Goal: Task Accomplishment & Management: Use online tool/utility

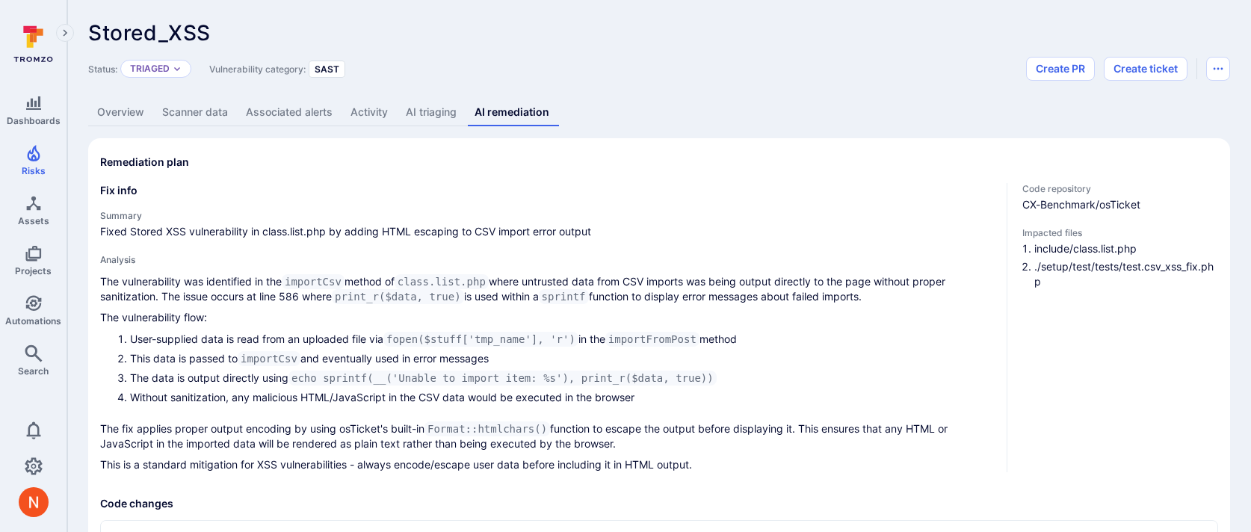
scroll to position [656, 0]
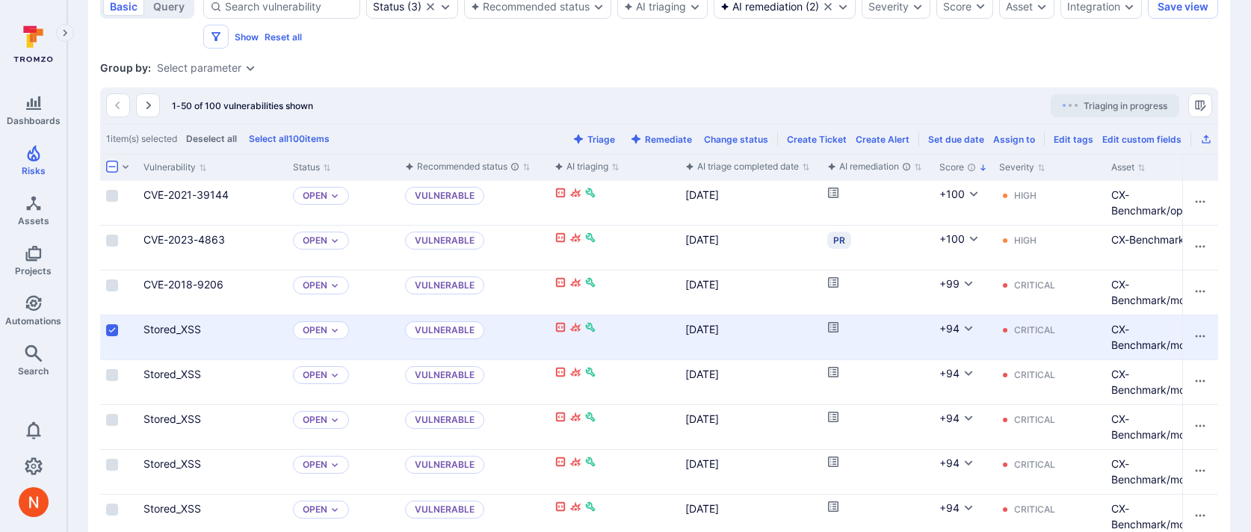
scroll to position [360, 0]
click at [152, 195] on link "CVE-2021-39144" at bounding box center [186, 197] width 85 height 13
click at [111, 202] on input "Select row" at bounding box center [112, 198] width 12 height 12
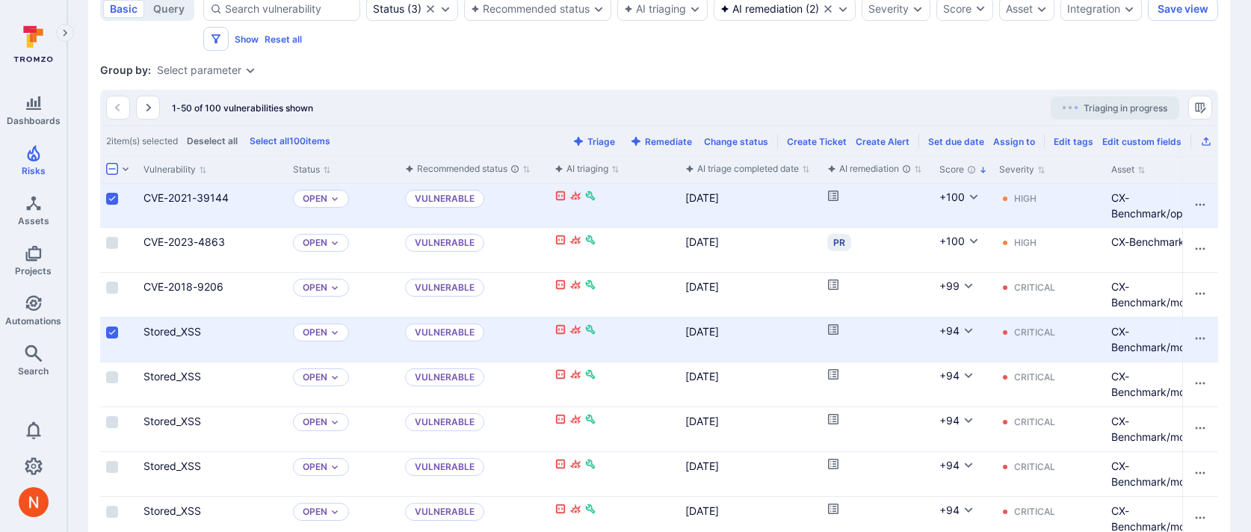
click at [111, 330] on input "Select row" at bounding box center [112, 333] width 12 height 12
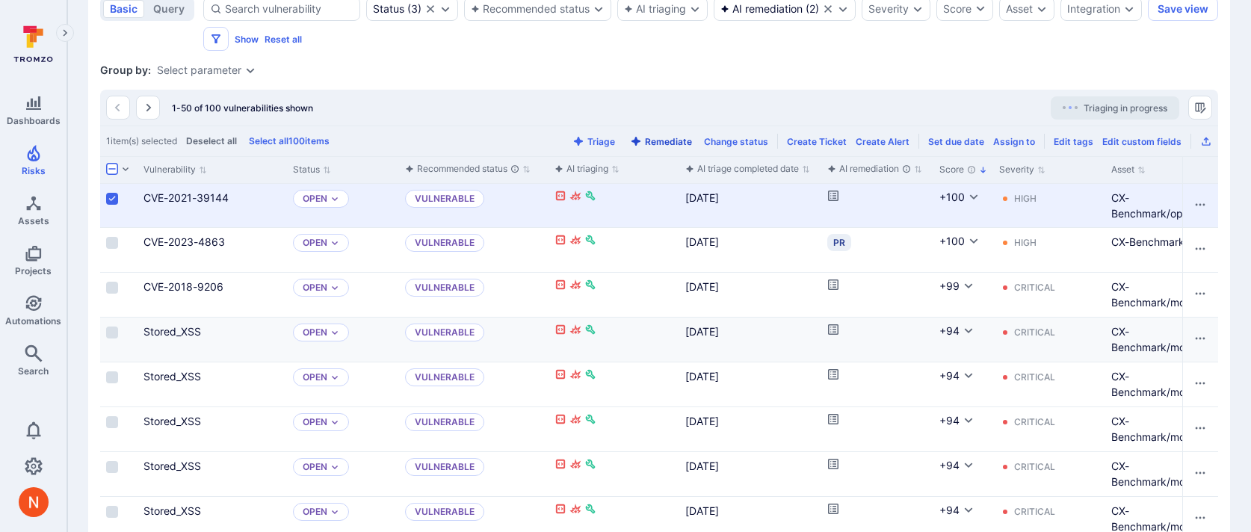
click at [667, 141] on button "Remediate" at bounding box center [661, 141] width 68 height 11
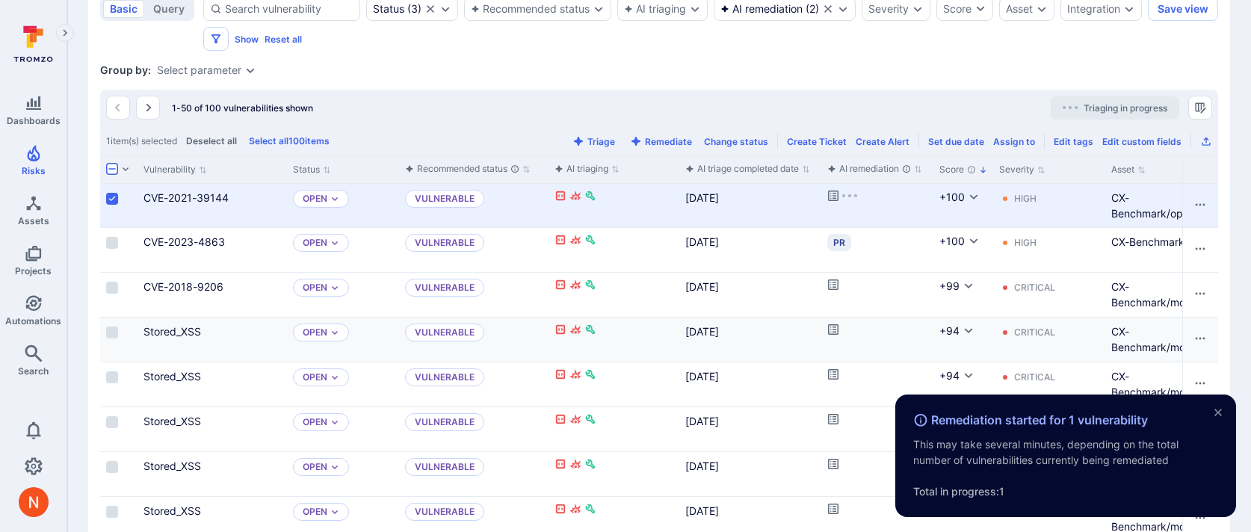
click at [113, 198] on input "Select row" at bounding box center [112, 199] width 12 height 12
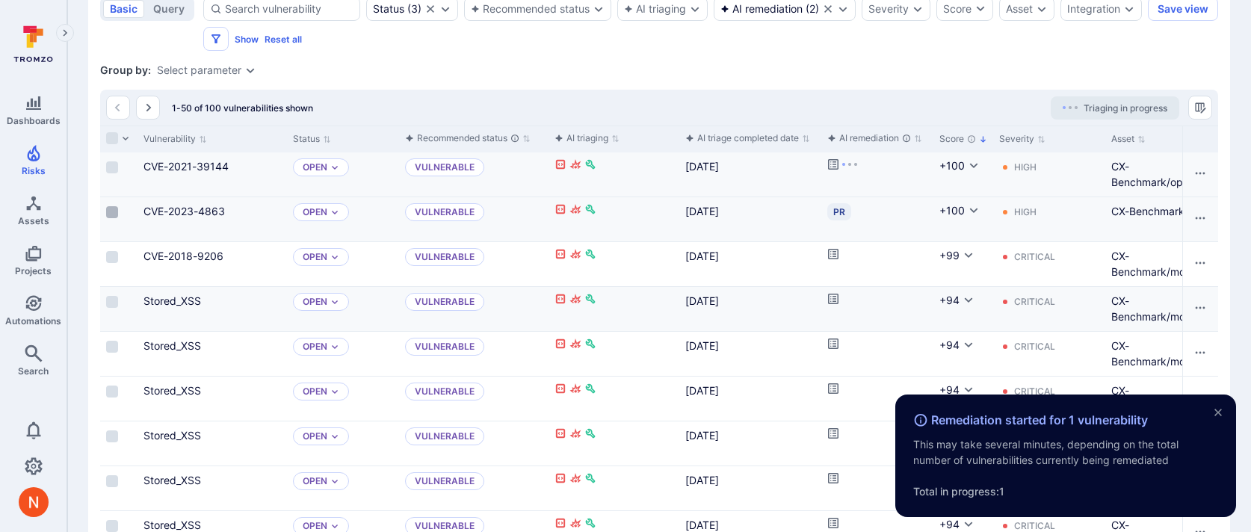
click at [115, 215] on input "Select row" at bounding box center [112, 212] width 12 height 12
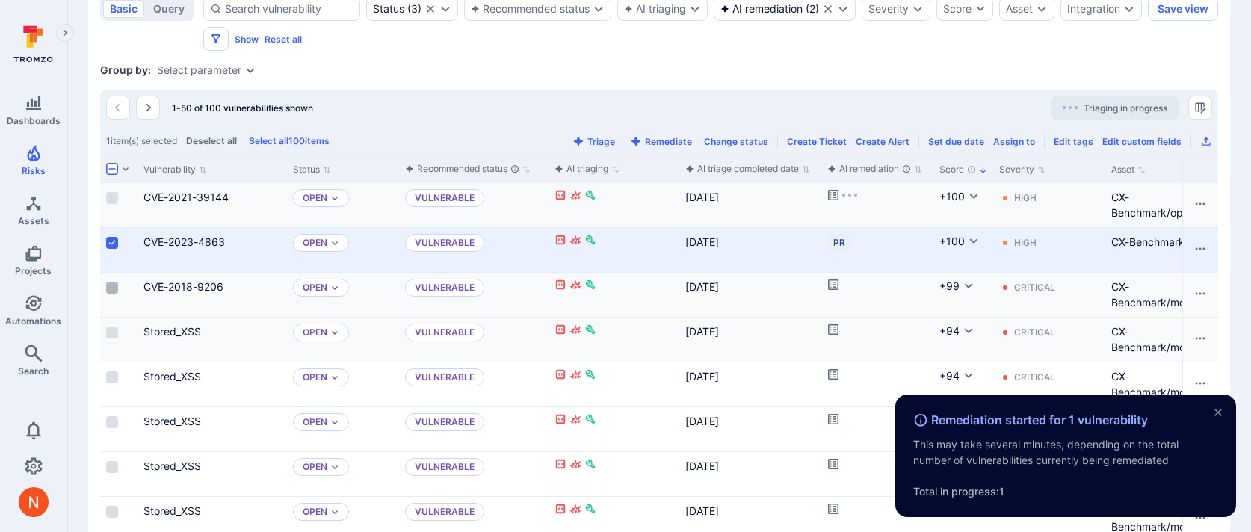
click at [110, 289] on input "Select row" at bounding box center [112, 288] width 12 height 12
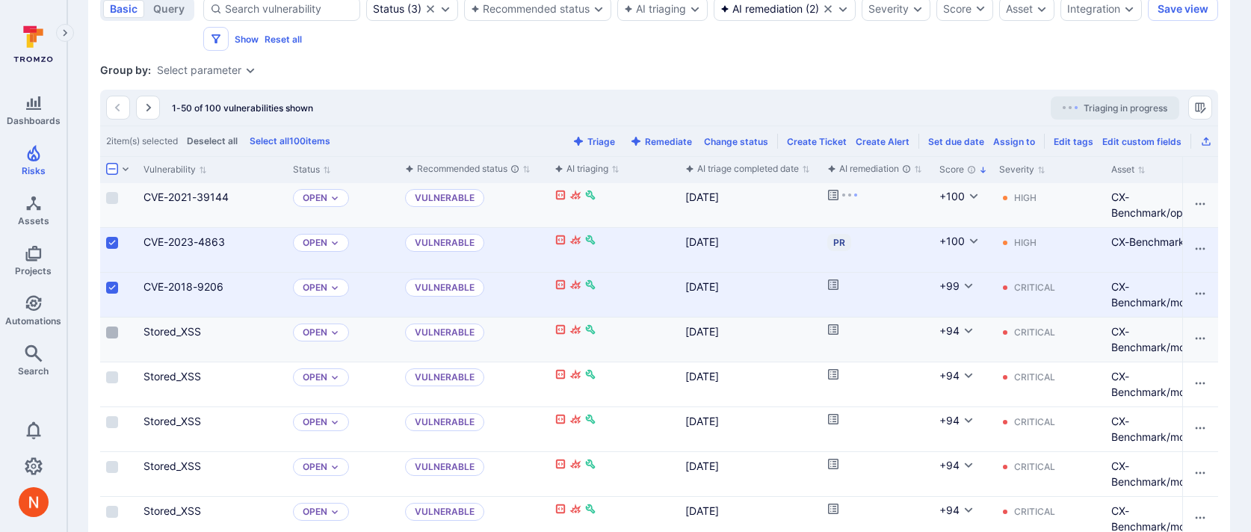
click at [112, 333] on input "Select row" at bounding box center [112, 333] width 12 height 12
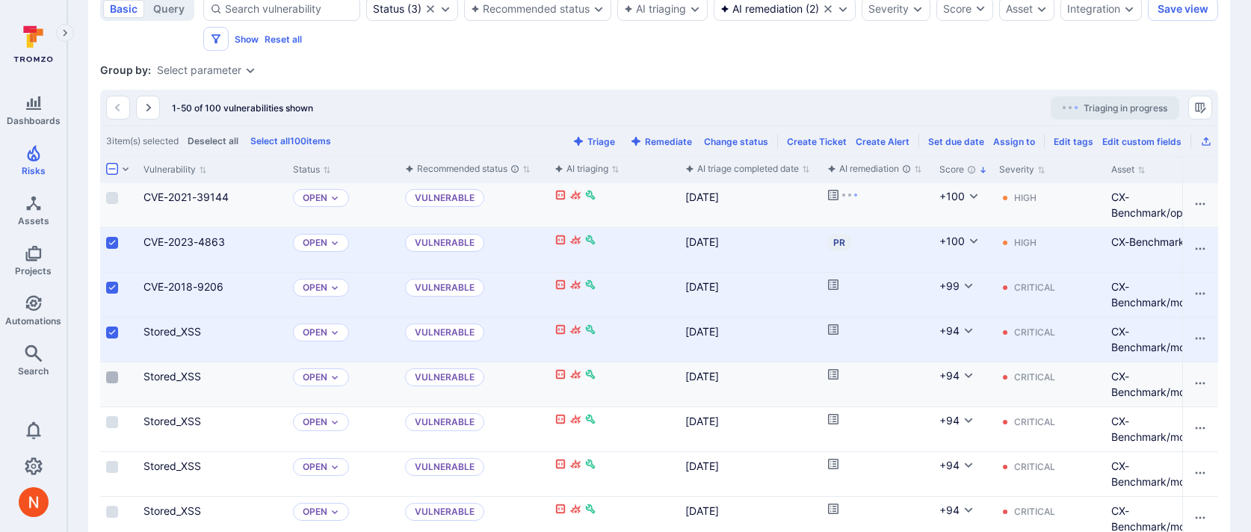
click at [111, 375] on input "Select row" at bounding box center [112, 377] width 12 height 12
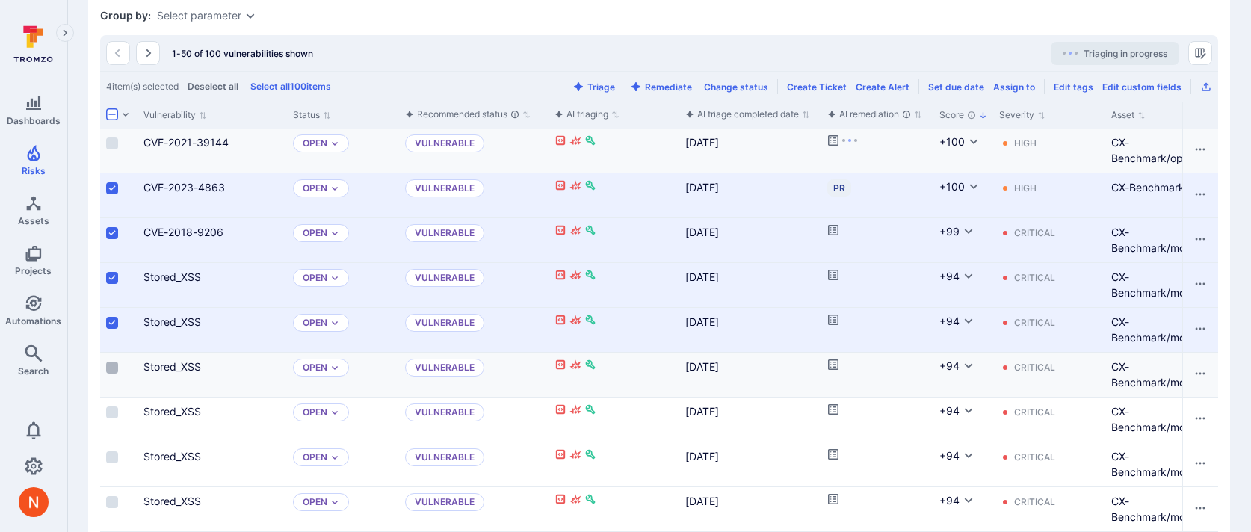
click at [111, 369] on input "Select row" at bounding box center [112, 368] width 12 height 12
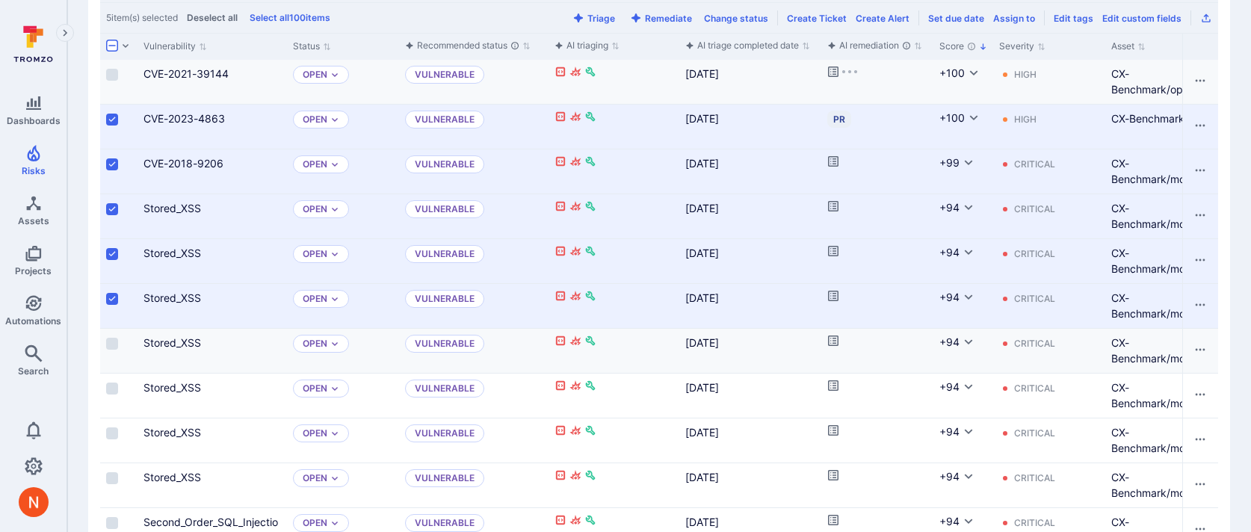
scroll to position [487, 0]
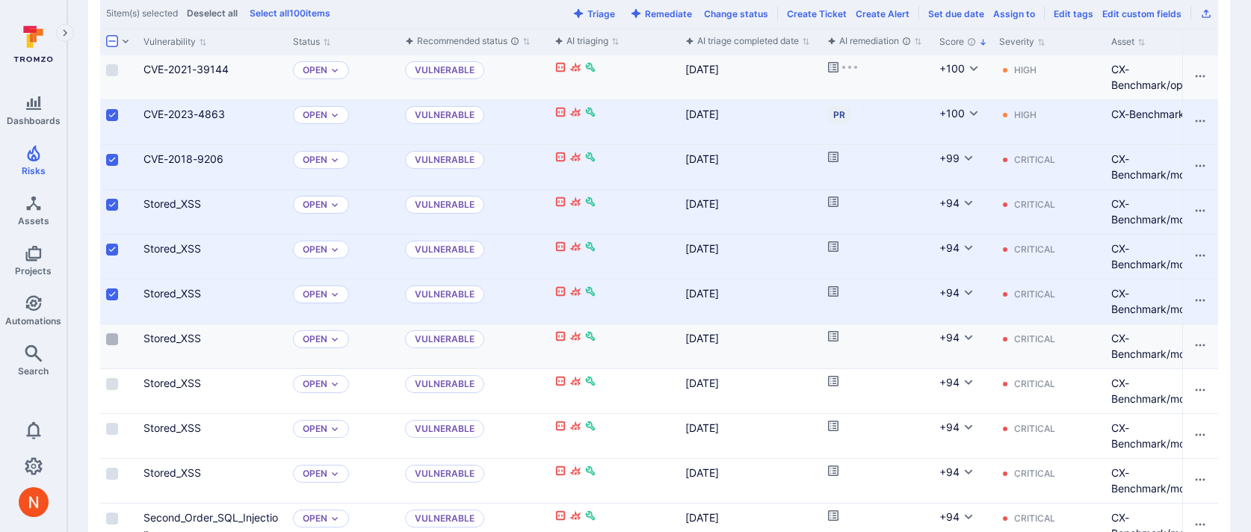
click at [114, 340] on input "Select row" at bounding box center [112, 339] width 12 height 12
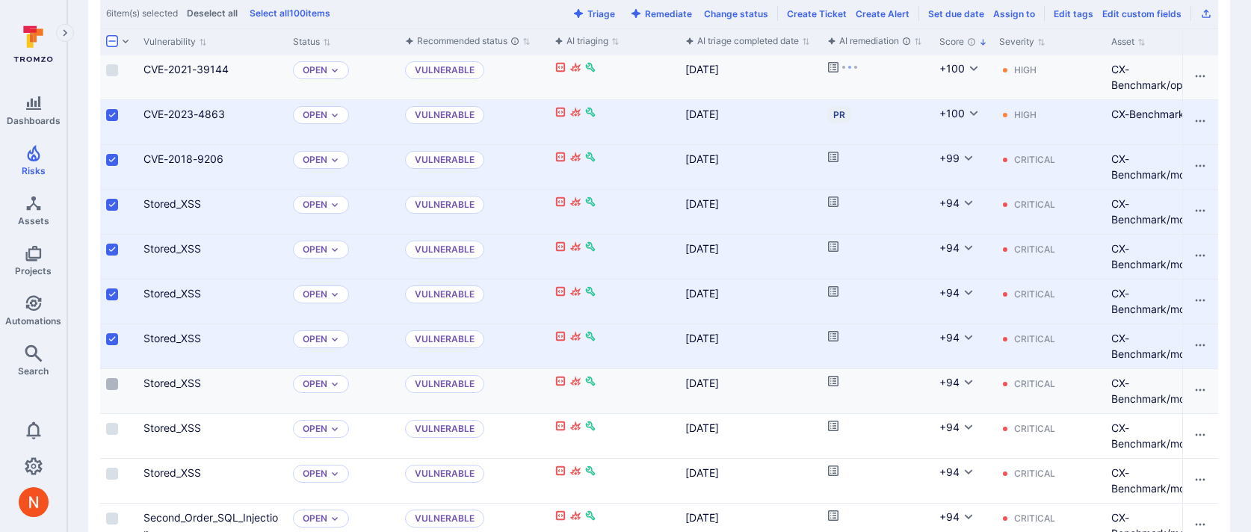
click at [114, 385] on input "Select row" at bounding box center [112, 384] width 12 height 12
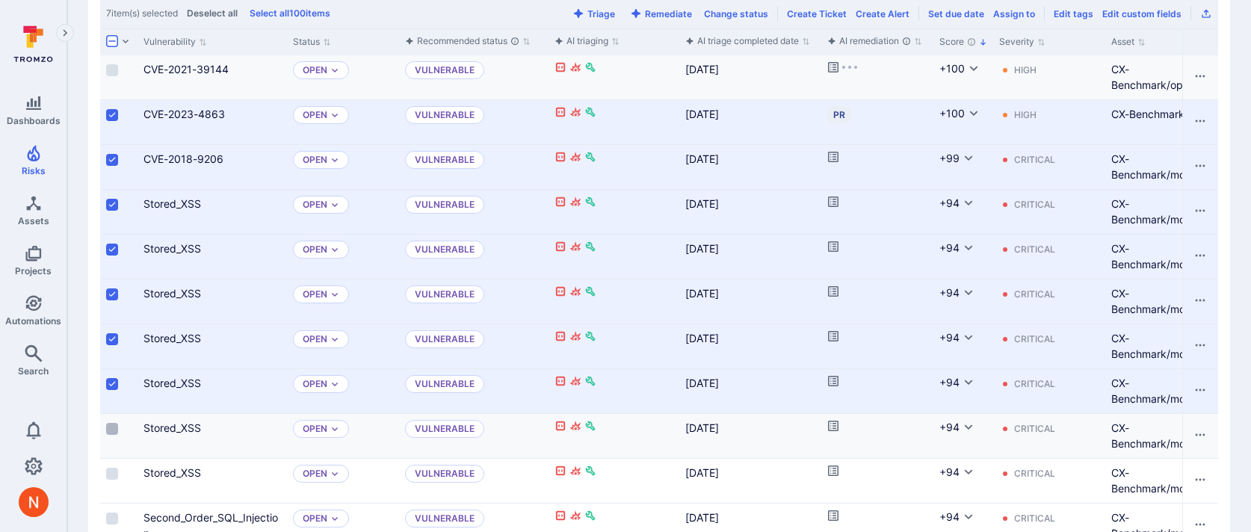
click at [113, 428] on input "Select row" at bounding box center [112, 429] width 12 height 12
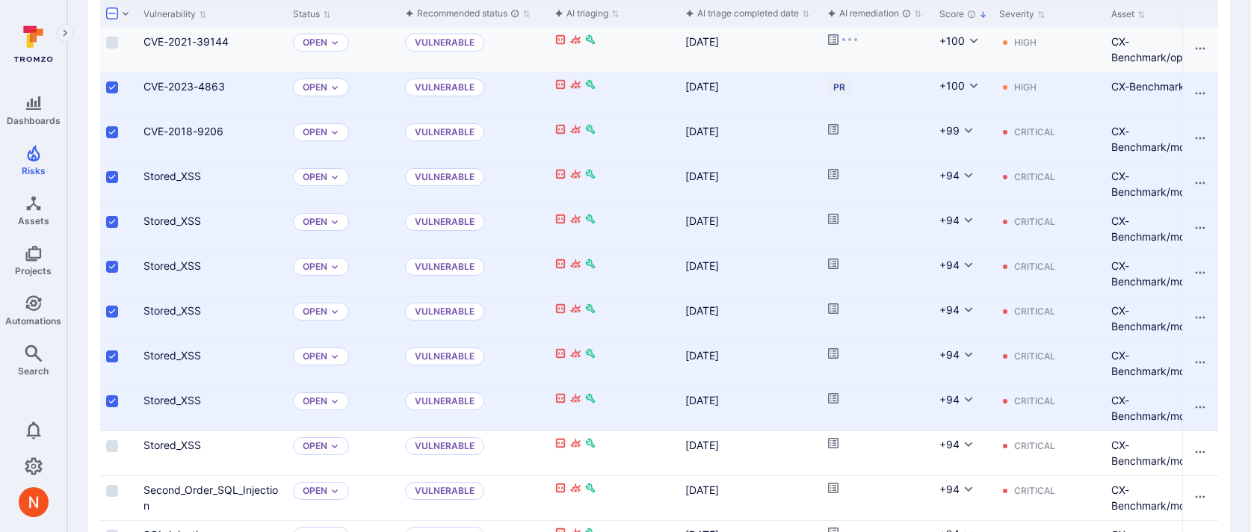
scroll to position [541, 0]
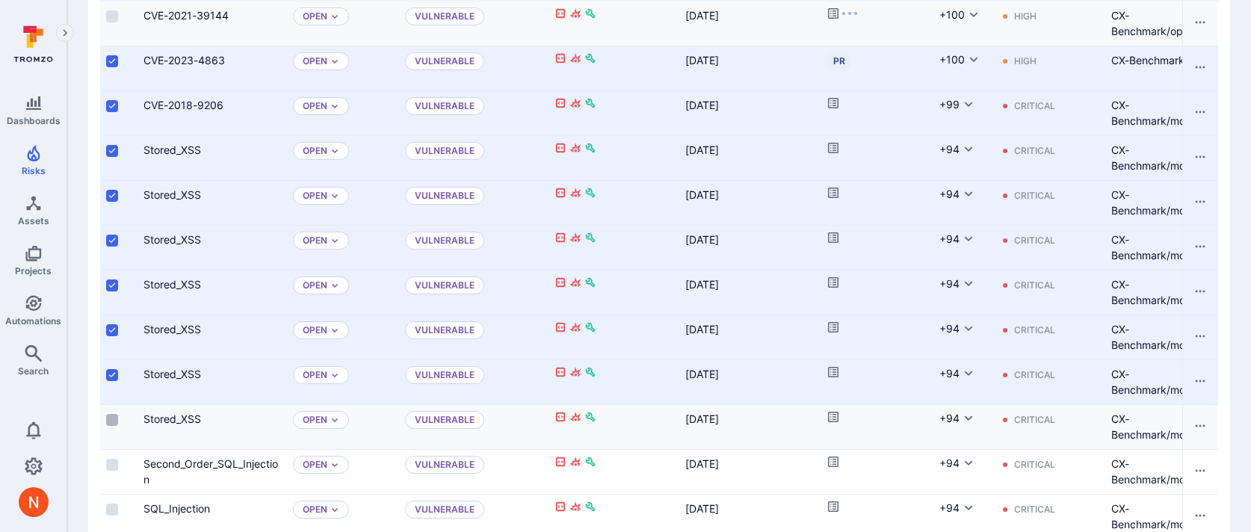
click at [109, 422] on input "Select row" at bounding box center [112, 420] width 12 height 12
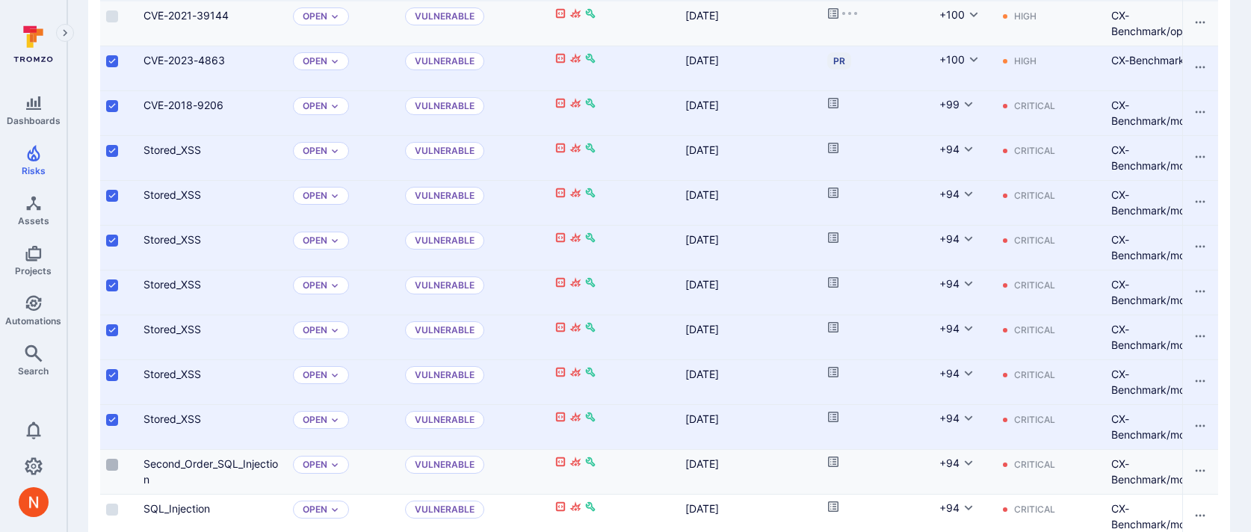
click at [109, 469] on input "Select row" at bounding box center [112, 465] width 12 height 12
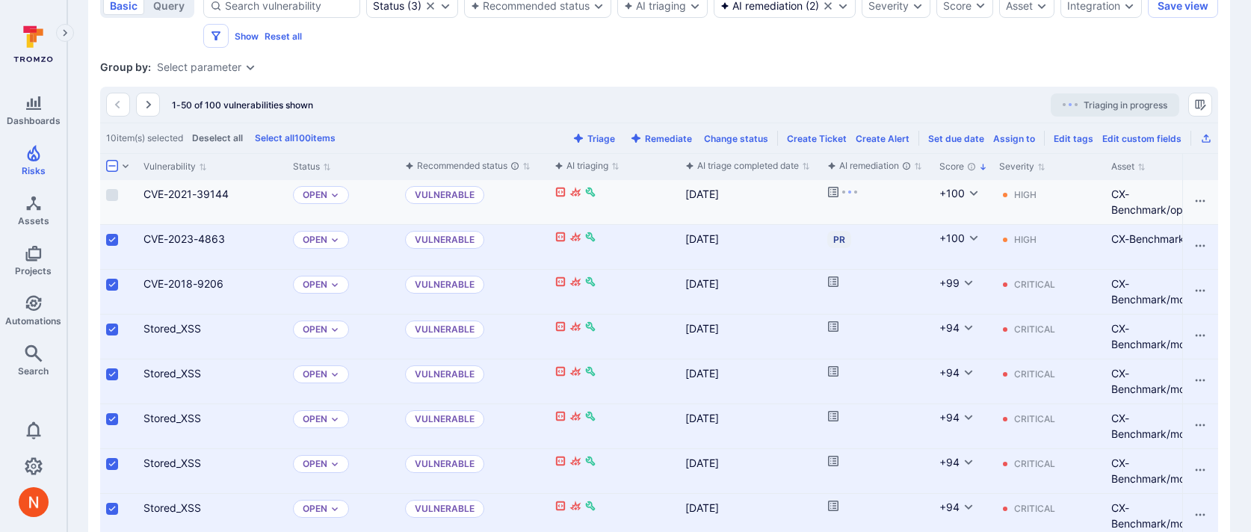
scroll to position [356, 0]
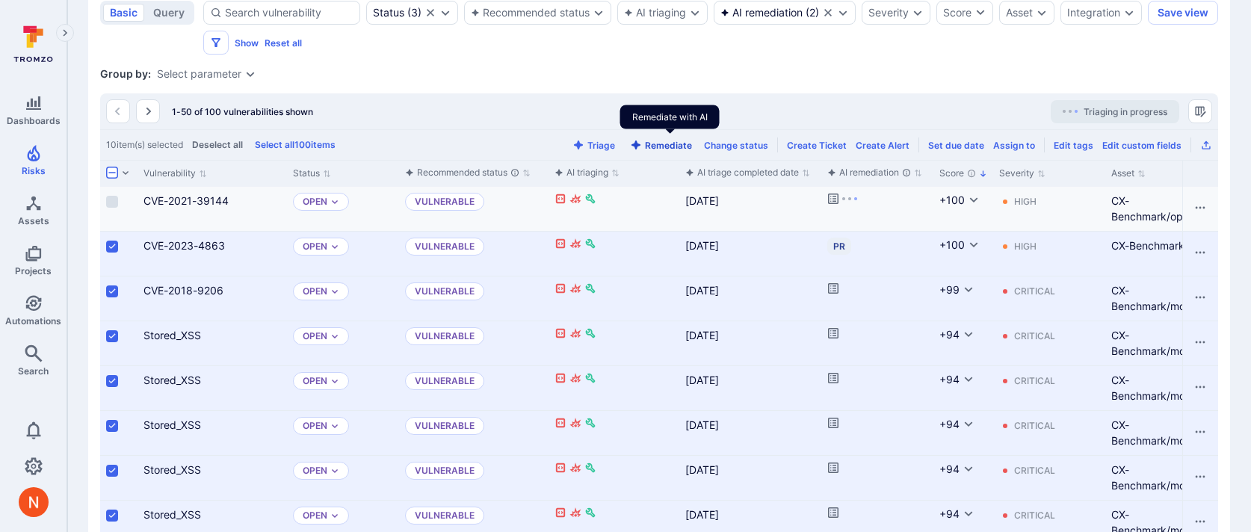
click at [681, 147] on button "Remediate" at bounding box center [661, 145] width 68 height 11
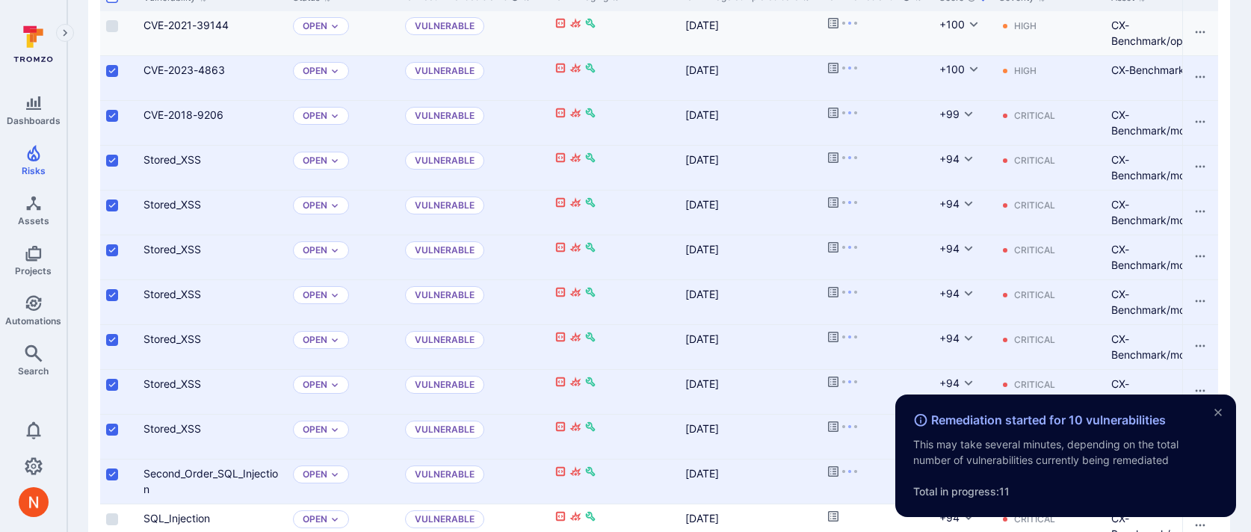
scroll to position [537, 0]
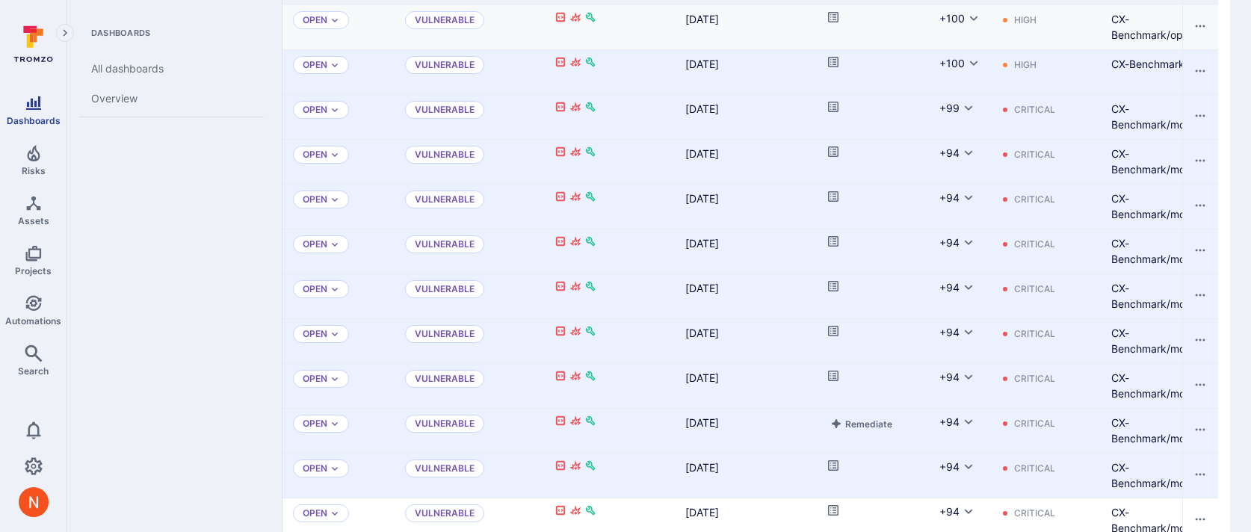
click at [25, 117] on span "Dashboards" at bounding box center [34, 120] width 54 height 11
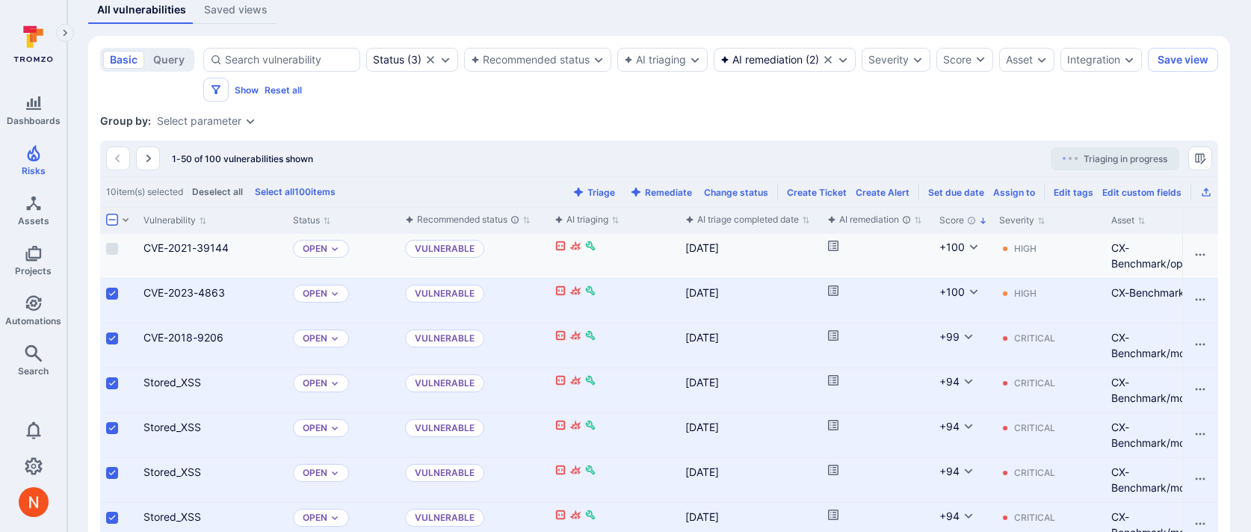
scroll to position [308, 0]
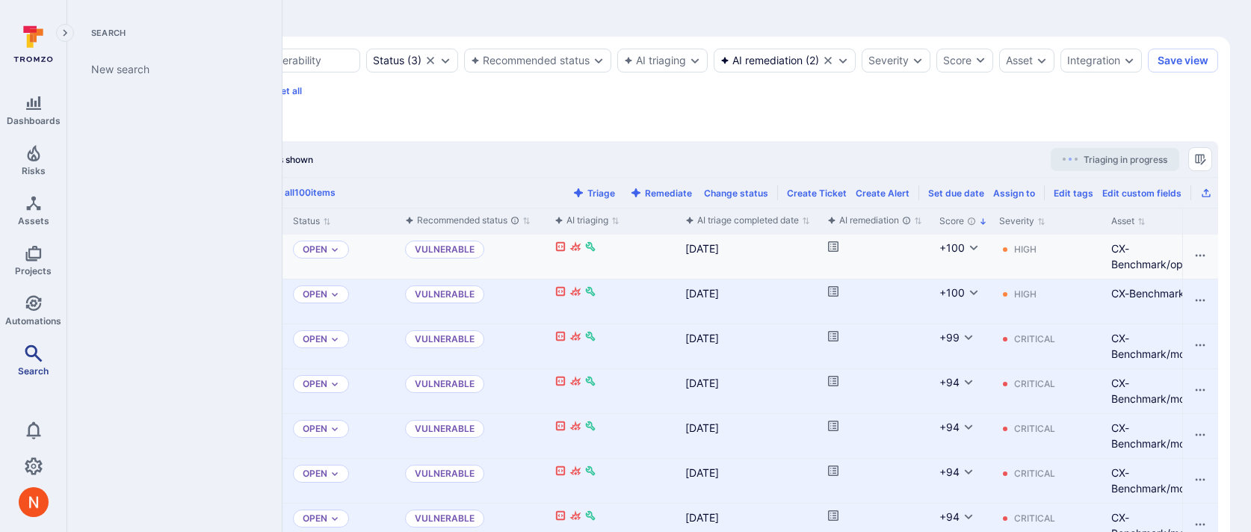
click at [37, 355] on icon "Search" at bounding box center [33, 353] width 17 height 17
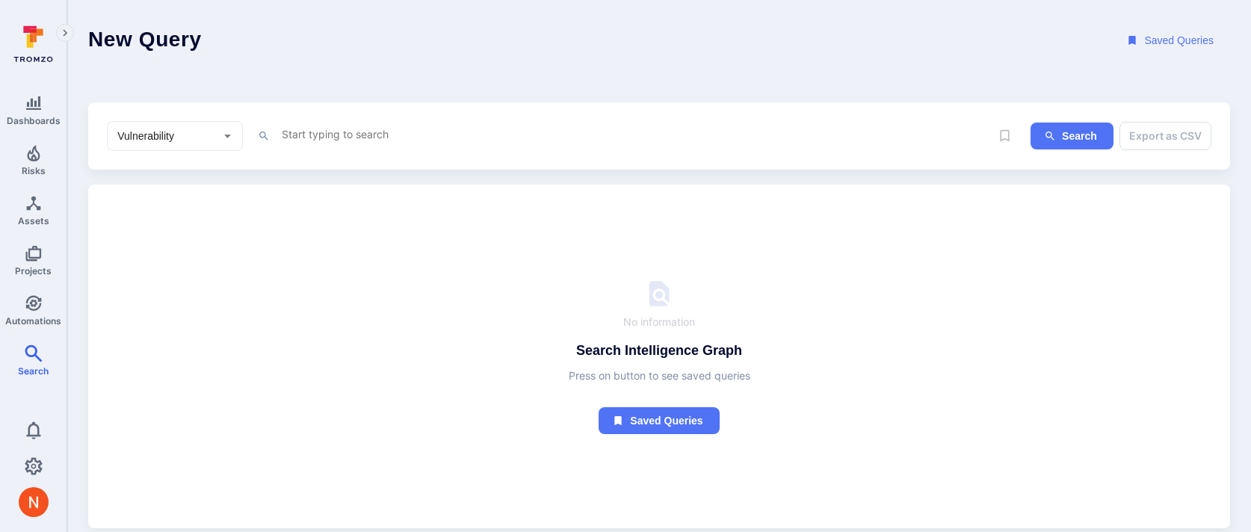
click at [318, 128] on textarea "Intelligence Graph search area" at bounding box center [635, 134] width 710 height 19
paste textarea "fin_DqdTNKeyW4IvLr4R"
drag, startPoint x: 411, startPoint y: 134, endPoint x: 579, endPoint y: 135, distance: 167.4
click at [579, 135] on textarea "tromzo_vulnerability_id in ("fin_DqdTNKeyW4IvLr4R")" at bounding box center [635, 134] width 710 height 19
paste textarea "fin_DqdTNKeyW4IvLr4R", "fin_yjUcbOJ2qKujCrap", "fin_QcUvC1RLGiIX4fXs", "fin_j8p…"
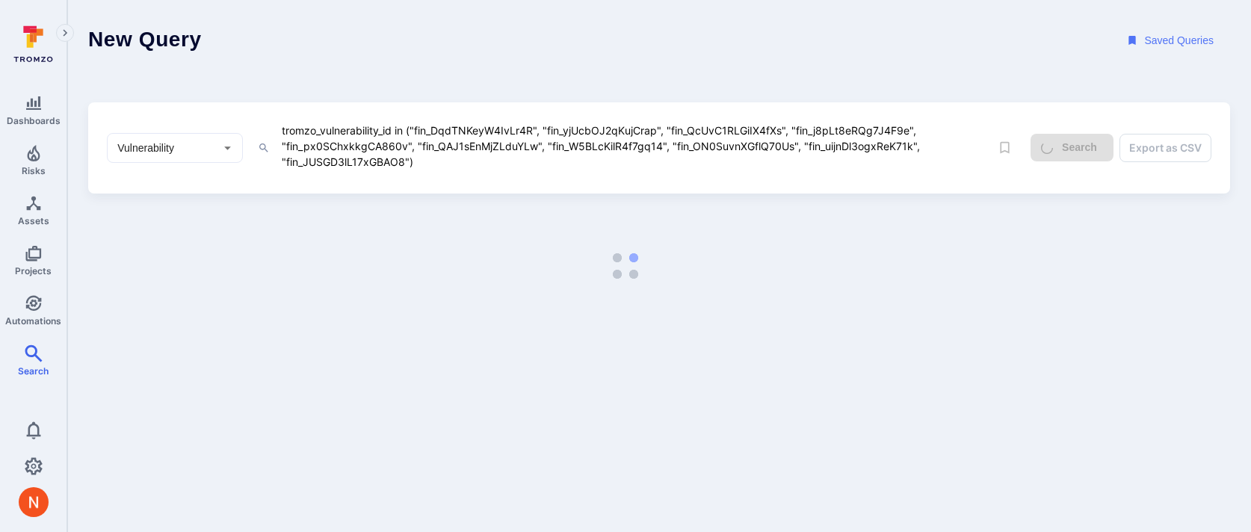
type textarea "tromzo_vulnerability_id in ("fin_DqdTNKeyW4IvLr4R", "fin_yjUcbOJ2qKujCrap", "fi…"
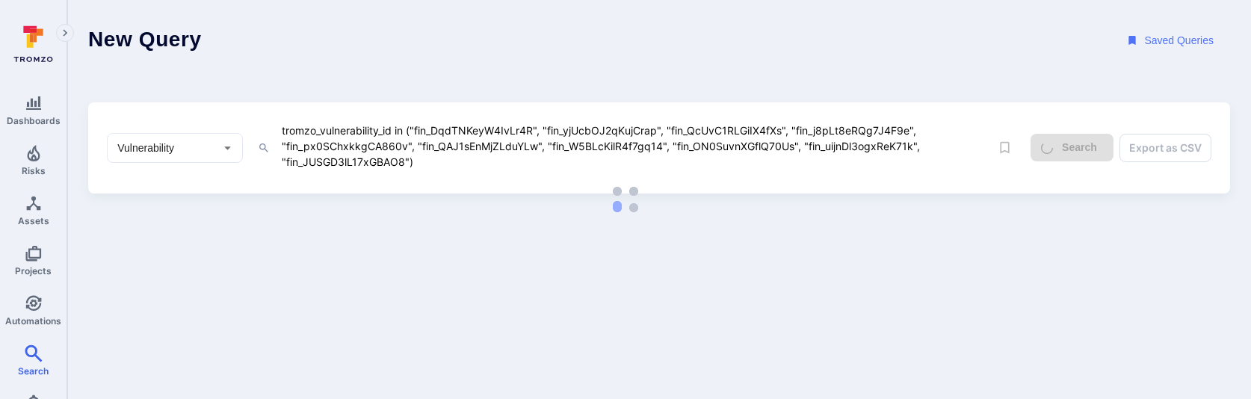
click at [424, 154] on textarea "tromzo_vulnerability_id in ("fin_DqdTNKeyW4IvLr4R", "fin_yjUcbOJ2qKujCrap", "fi…" at bounding box center [635, 146] width 710 height 50
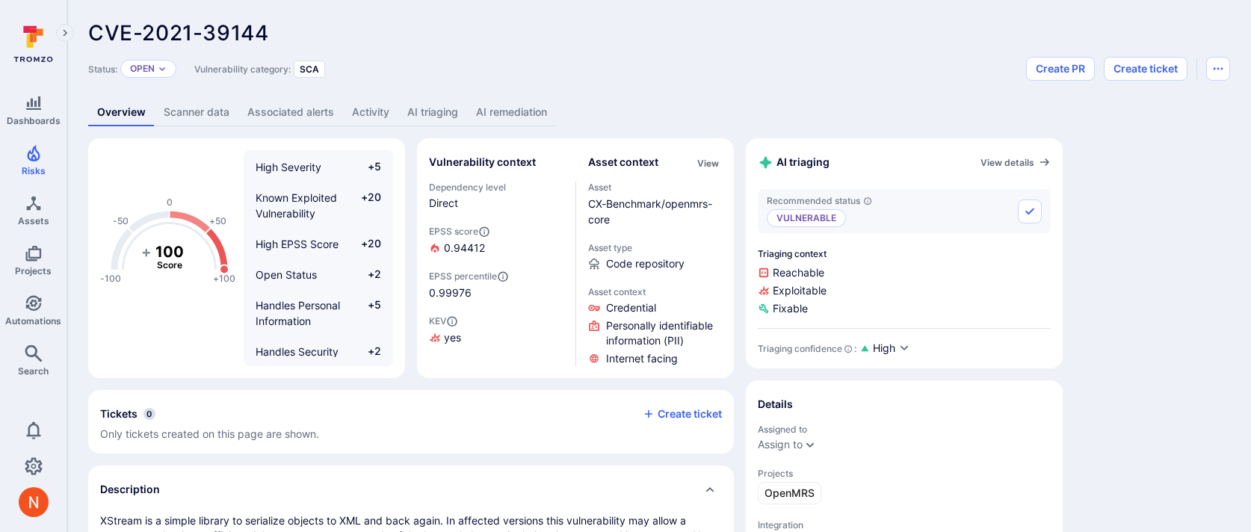
click at [478, 109] on link "AI remediation" at bounding box center [511, 113] width 89 height 28
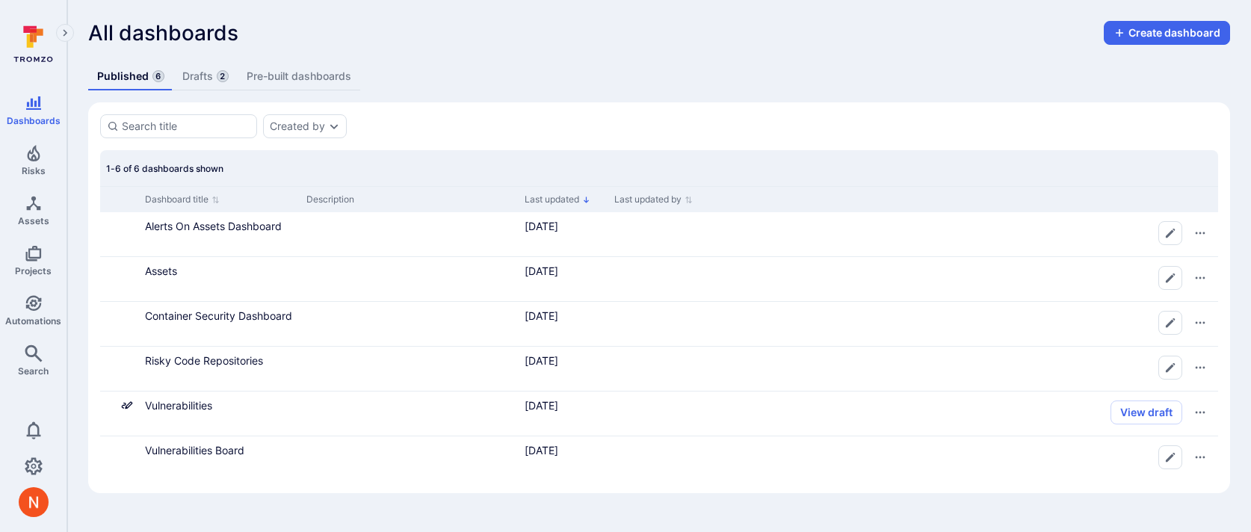
click at [216, 61] on div "All dashboards Create dashboard Published 6 Drafts 2 Pre-built dashboards Creat…" at bounding box center [659, 257] width 1184 height 514
click at [212, 70] on link "Drafts 2" at bounding box center [205, 77] width 64 height 28
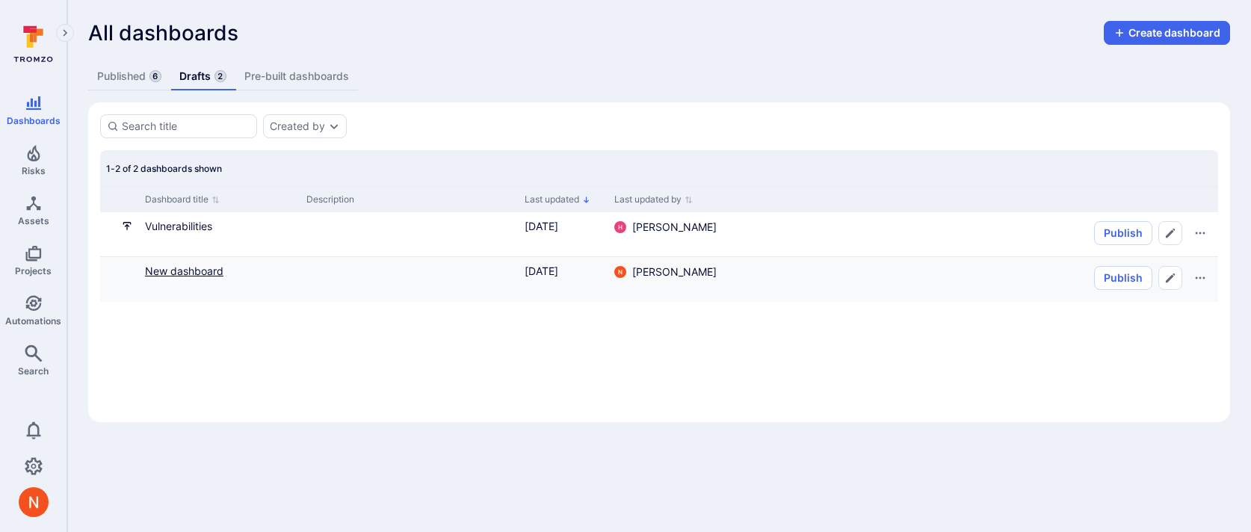
click at [202, 265] on link "New dashboard" at bounding box center [184, 271] width 78 height 13
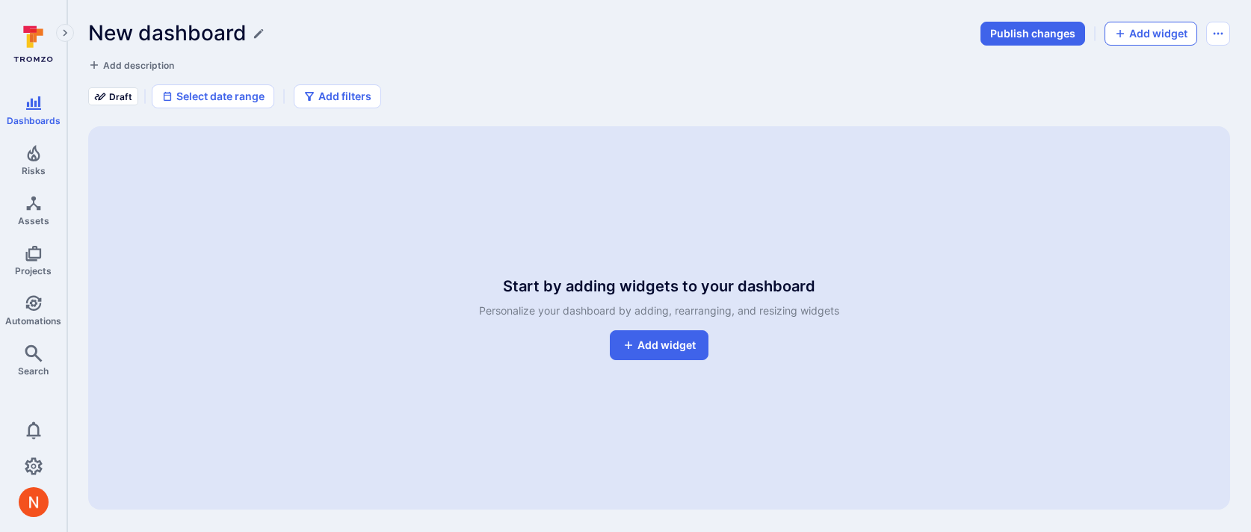
click at [1135, 43] on button "Add widget" at bounding box center [1151, 34] width 93 height 24
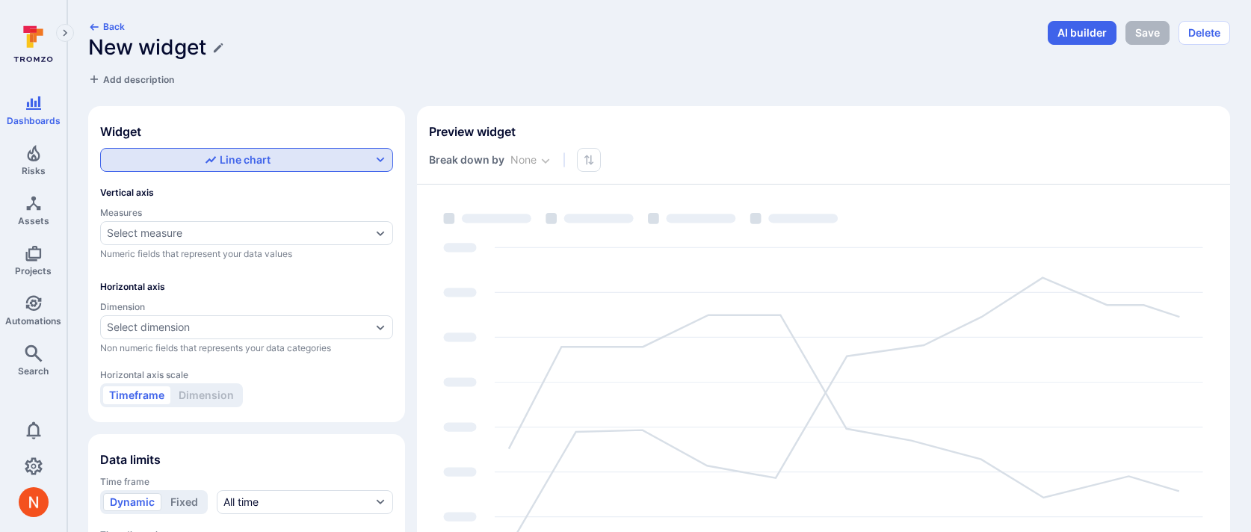
click at [245, 161] on div "Line chart" at bounding box center [238, 159] width 66 height 15
click at [193, 265] on label "Table" at bounding box center [247, 266] width 274 height 21
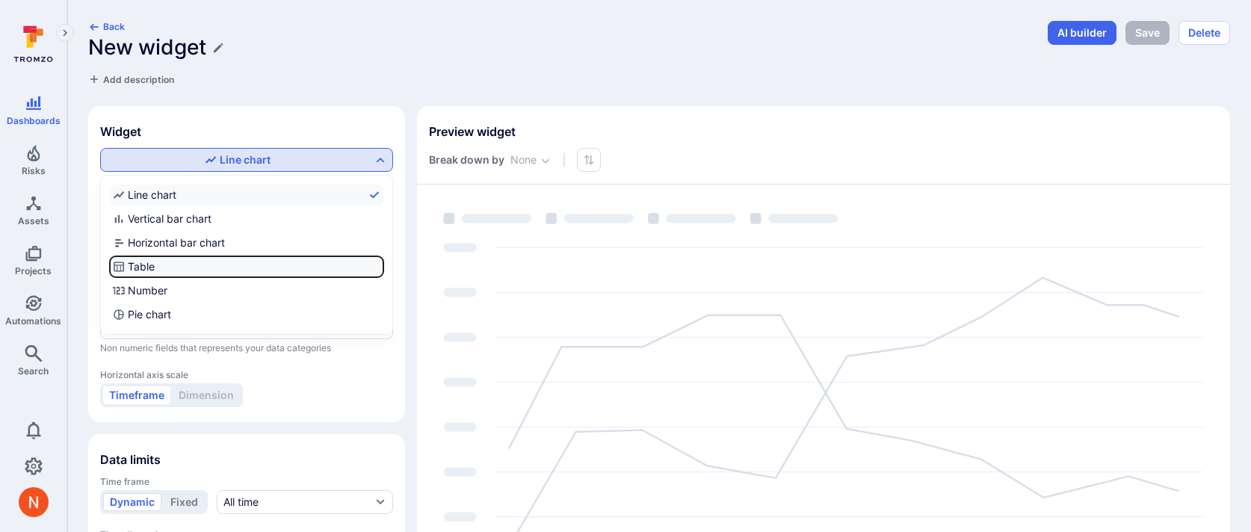
click at [380, 267] on input "Table" at bounding box center [380, 267] width 0 height 0
checkbox input "true"
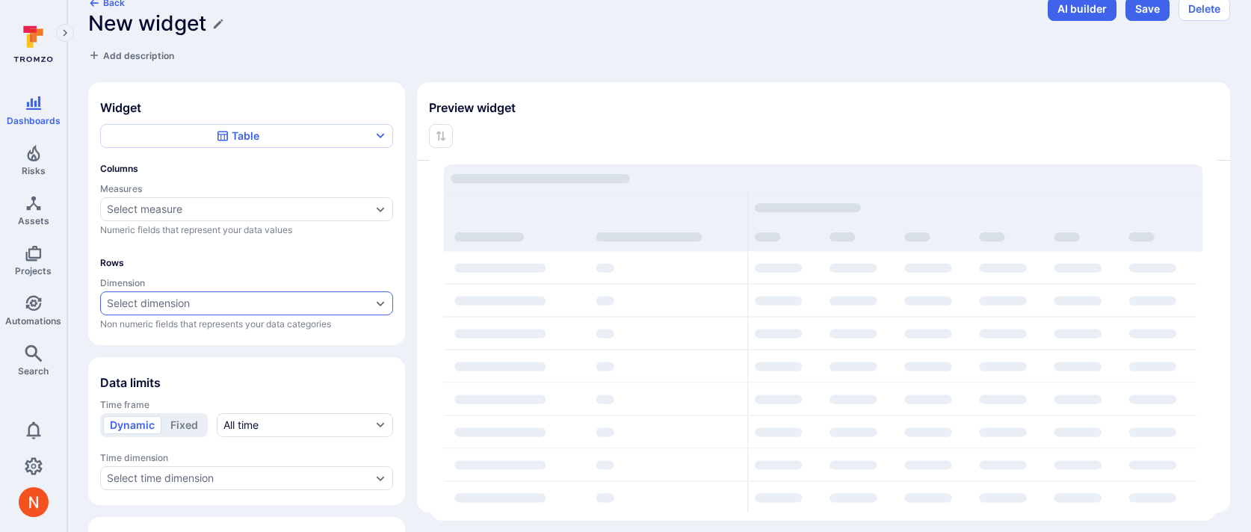
scroll to position [108, 0]
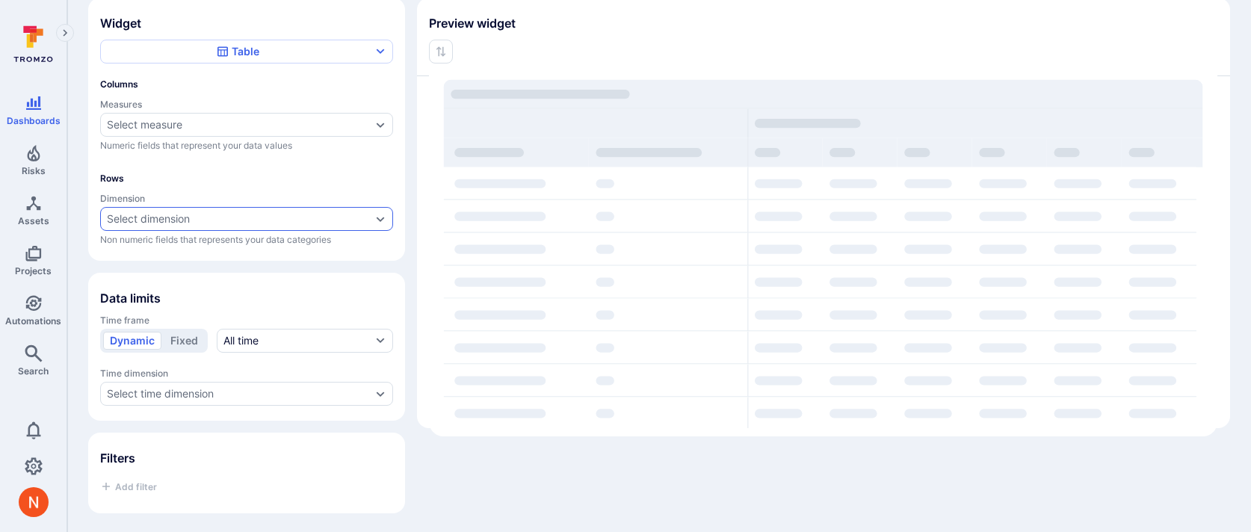
click at [161, 225] on div "Select dimension" at bounding box center [246, 219] width 293 height 24
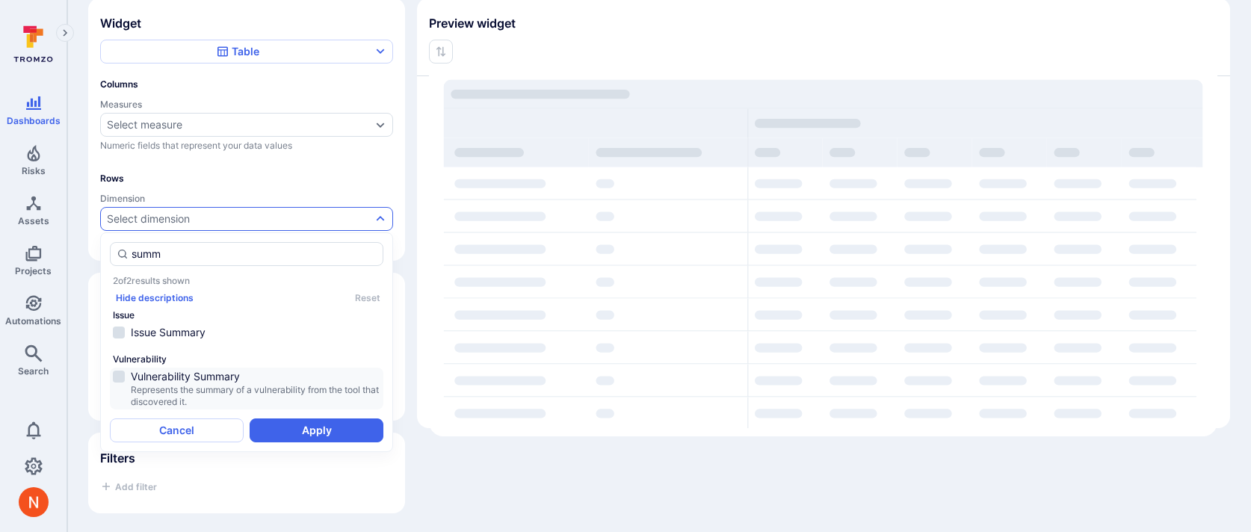
click at [180, 377] on span "Vulnerability Summary" at bounding box center [256, 376] width 250 height 15
type input "summ"
click at [291, 431] on button "Apply" at bounding box center [317, 431] width 134 height 24
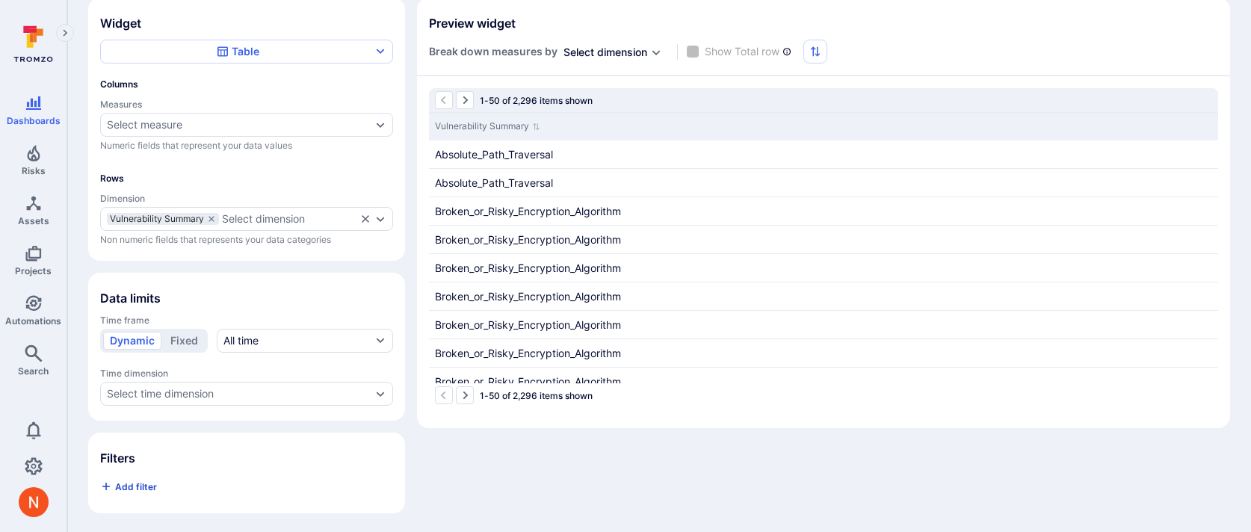
click at [115, 484] on span "Add filter" at bounding box center [136, 486] width 42 height 11
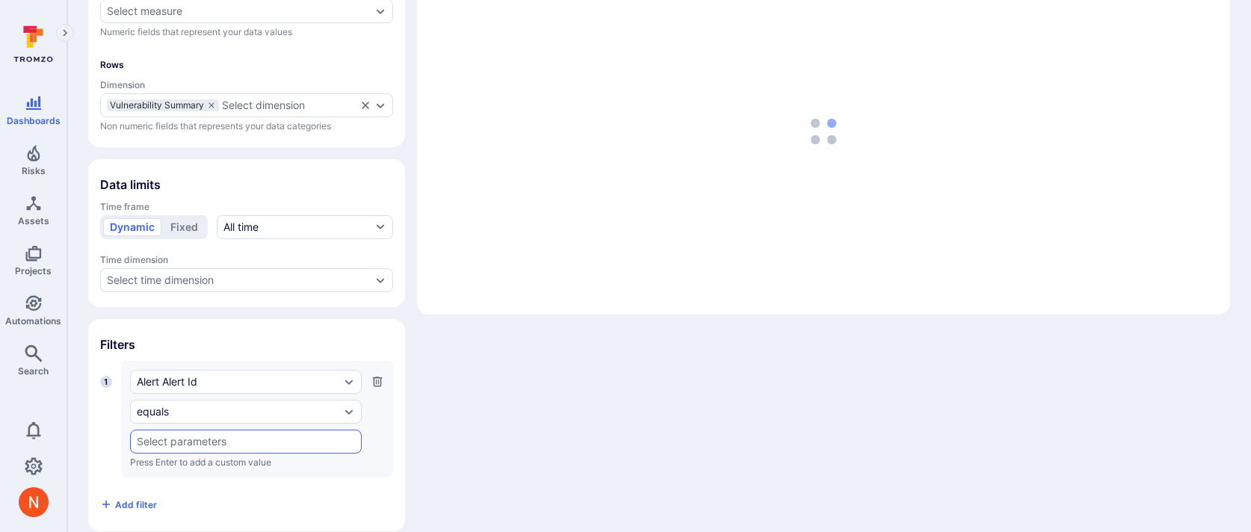
scroll to position [240, 0]
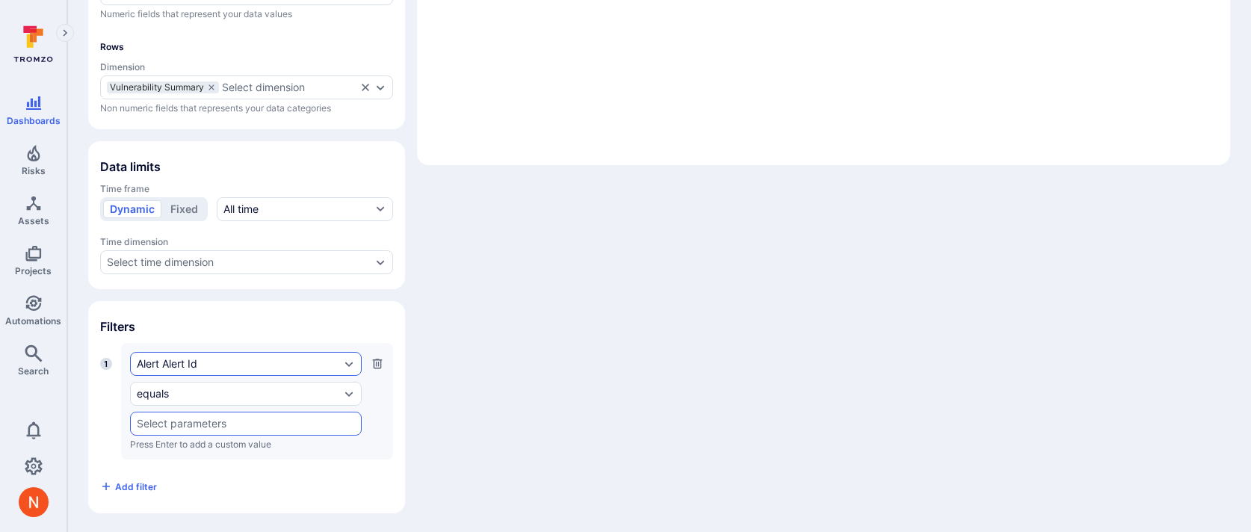
click at [168, 363] on div "Alert Alert Id" at bounding box center [238, 364] width 203 height 12
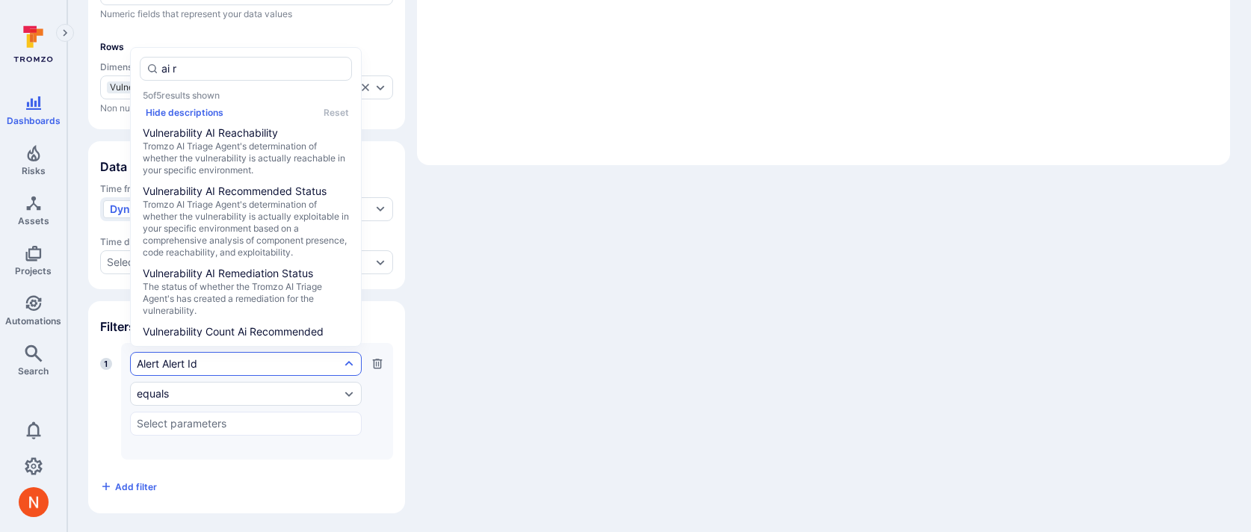
type input "ai re"
click at [250, 283] on span "The status of whether the Tromzo AI Triage Agent's has created a remediation fo…" at bounding box center [246, 299] width 206 height 36
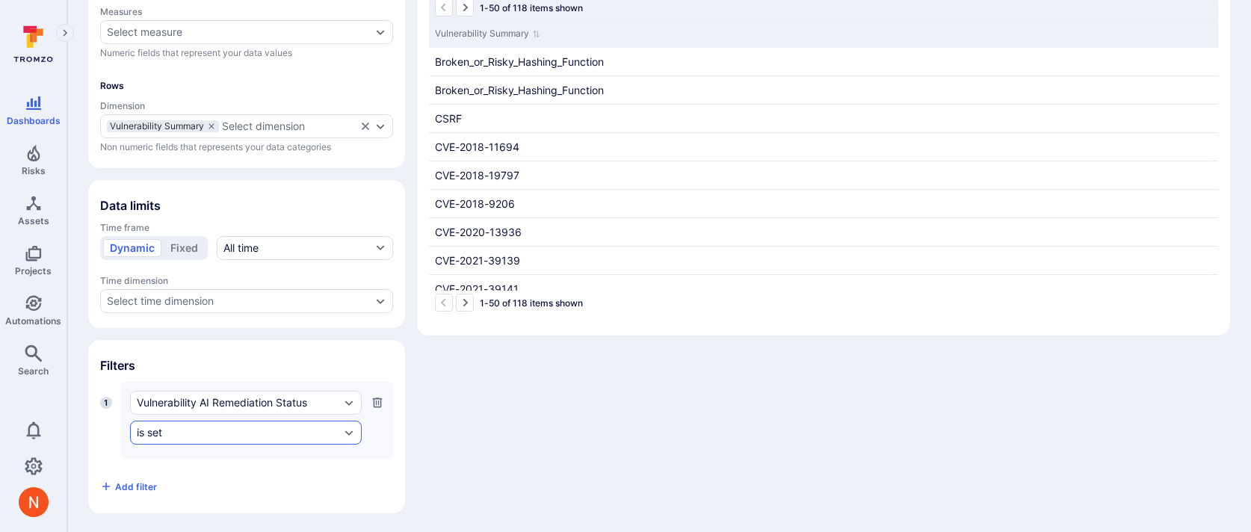
click at [177, 440] on div "is set" at bounding box center [246, 433] width 232 height 24
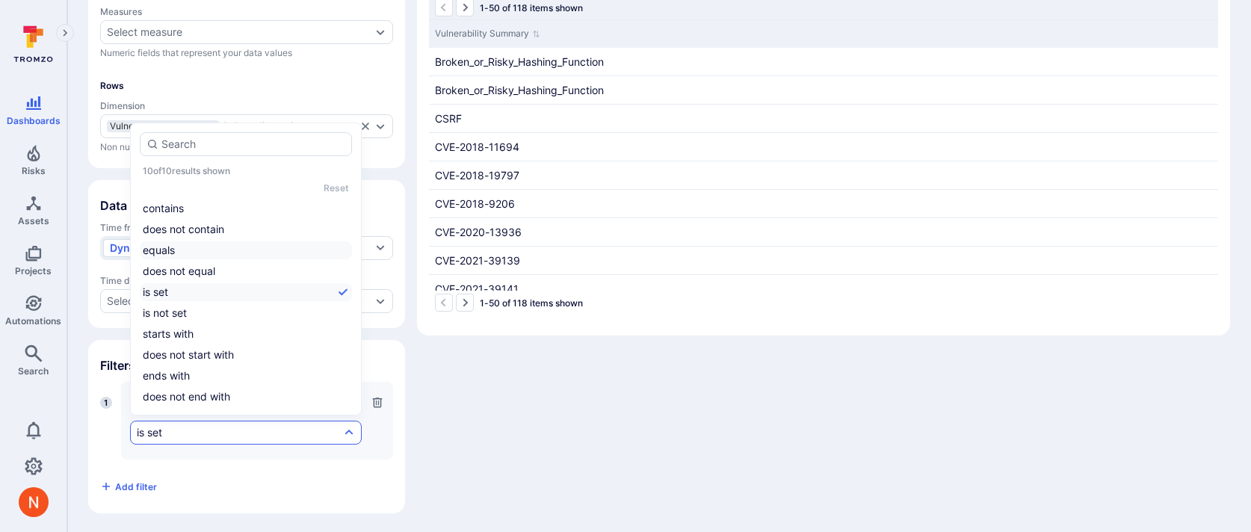
click at [193, 253] on li "equals" at bounding box center [246, 250] width 212 height 18
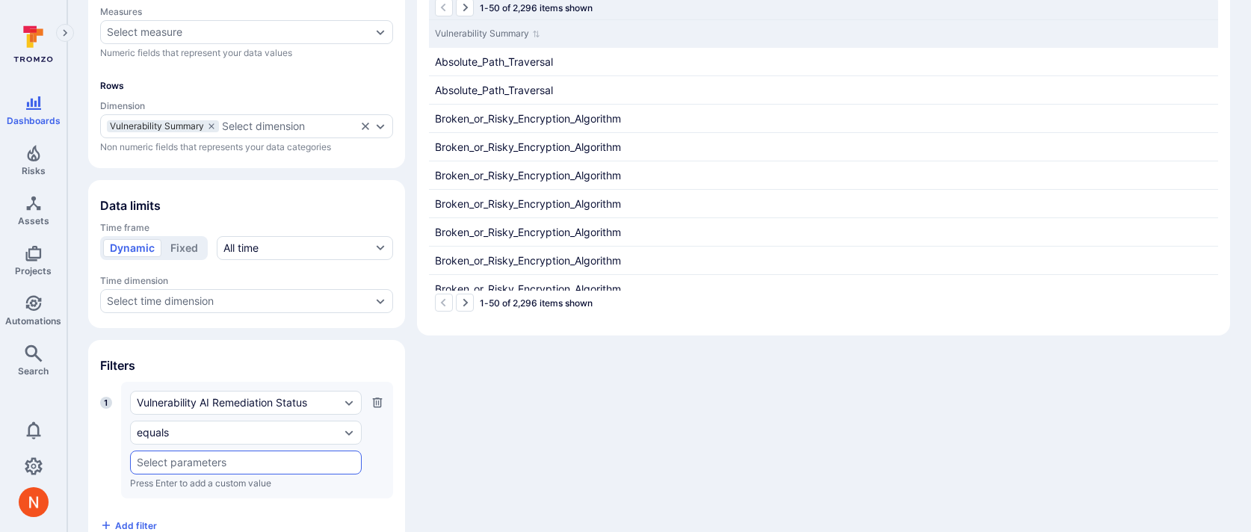
click at [165, 464] on input "text" at bounding box center [246, 463] width 218 height 12
click at [168, 404] on li "success" at bounding box center [246, 405] width 230 height 25
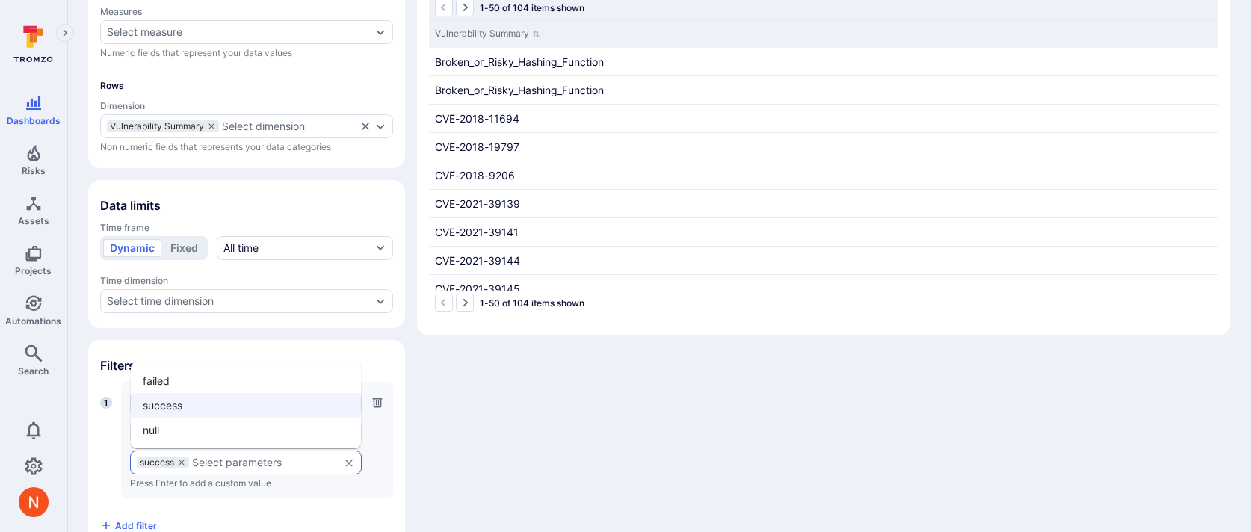
click at [219, 463] on input "text" at bounding box center [262, 463] width 140 height 12
click at [189, 378] on li "failed" at bounding box center [246, 380] width 230 height 25
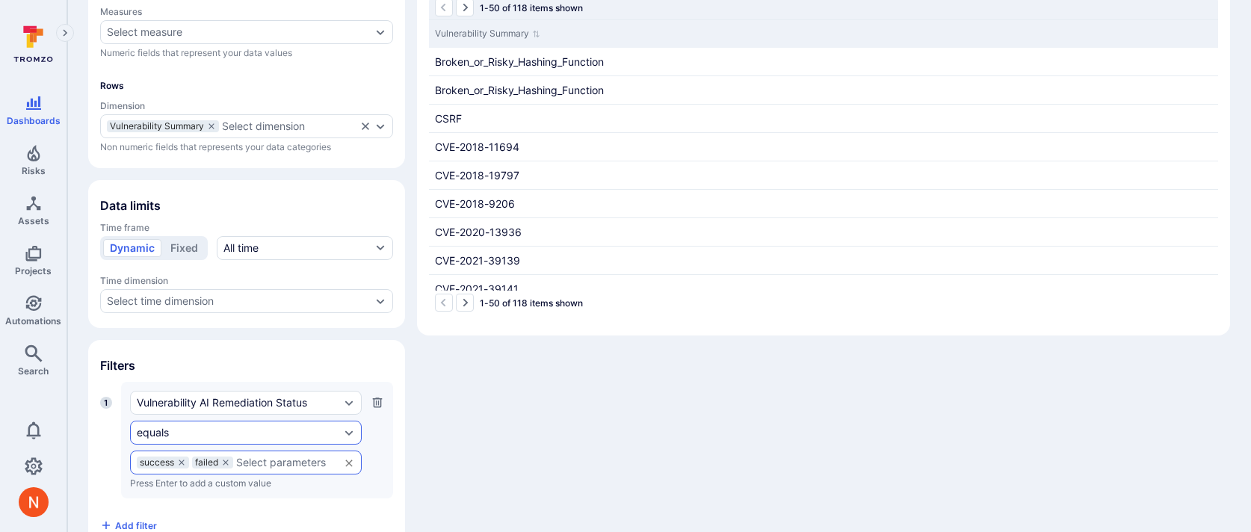
click at [209, 433] on div "equals" at bounding box center [238, 433] width 203 height 12
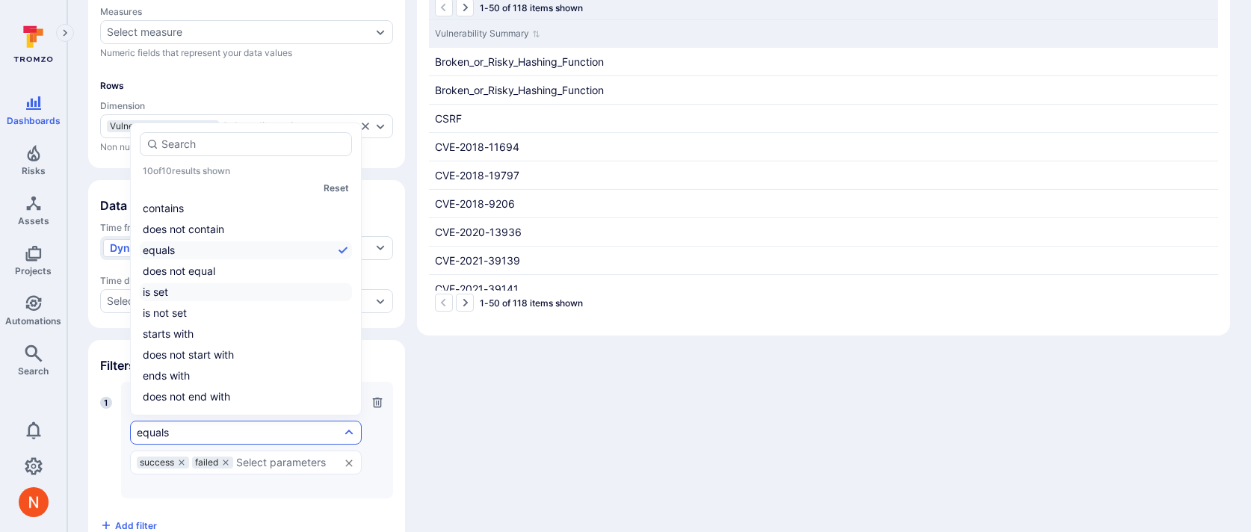
click at [185, 299] on li "is set" at bounding box center [246, 292] width 212 height 18
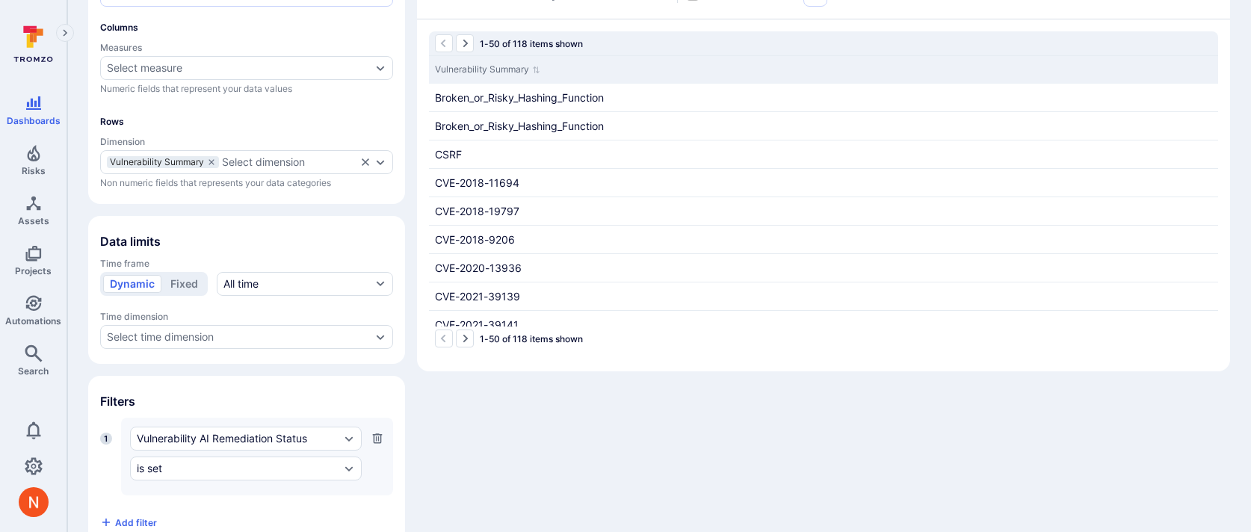
scroll to position [152, 0]
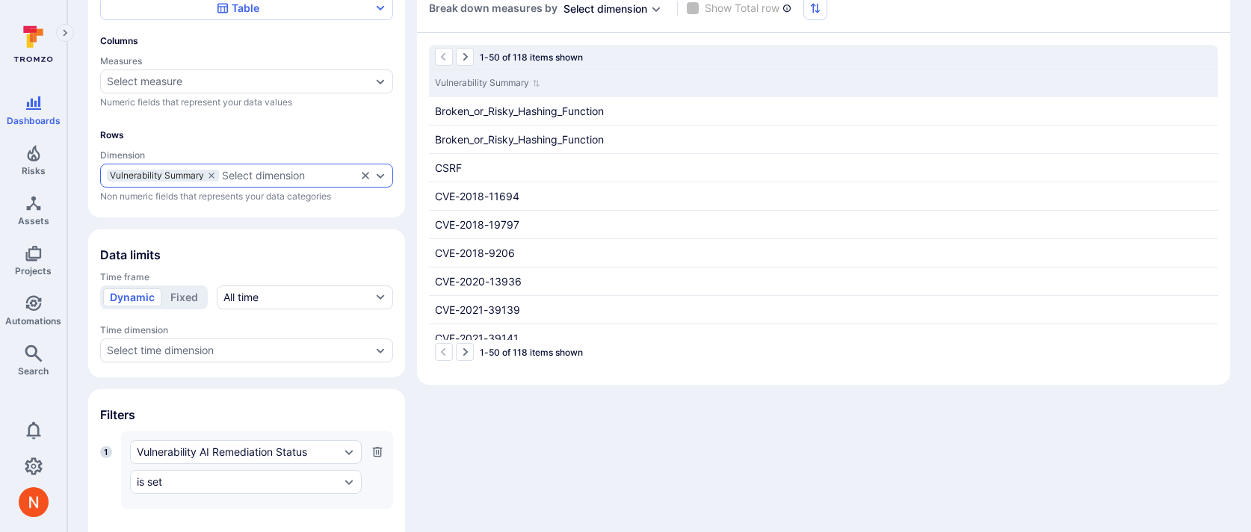
click at [264, 170] on div "Select dimension" at bounding box center [263, 176] width 83 height 12
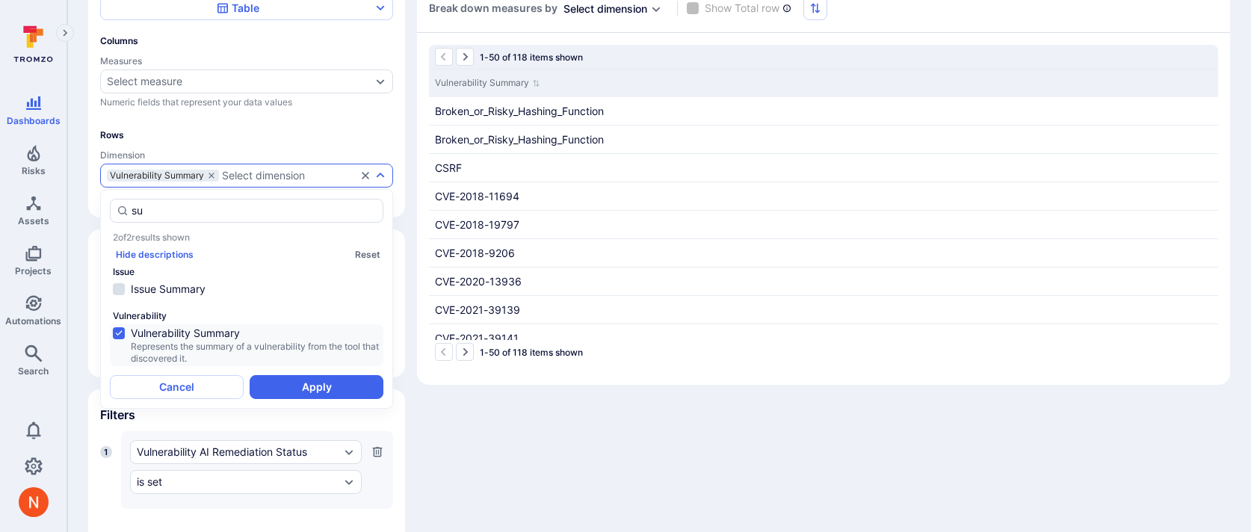
type input "s"
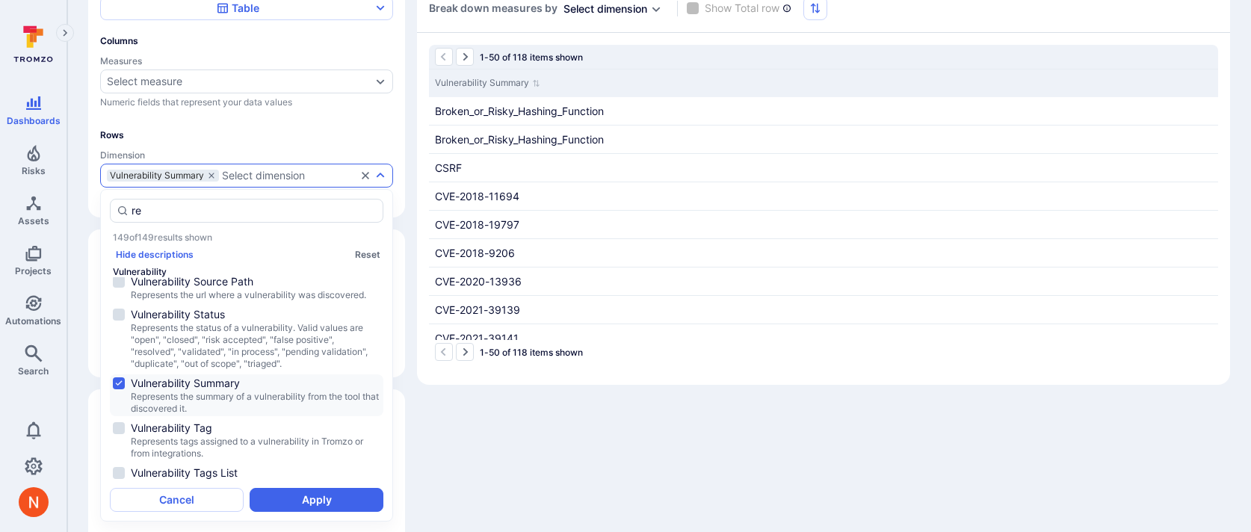
scroll to position [0, 0]
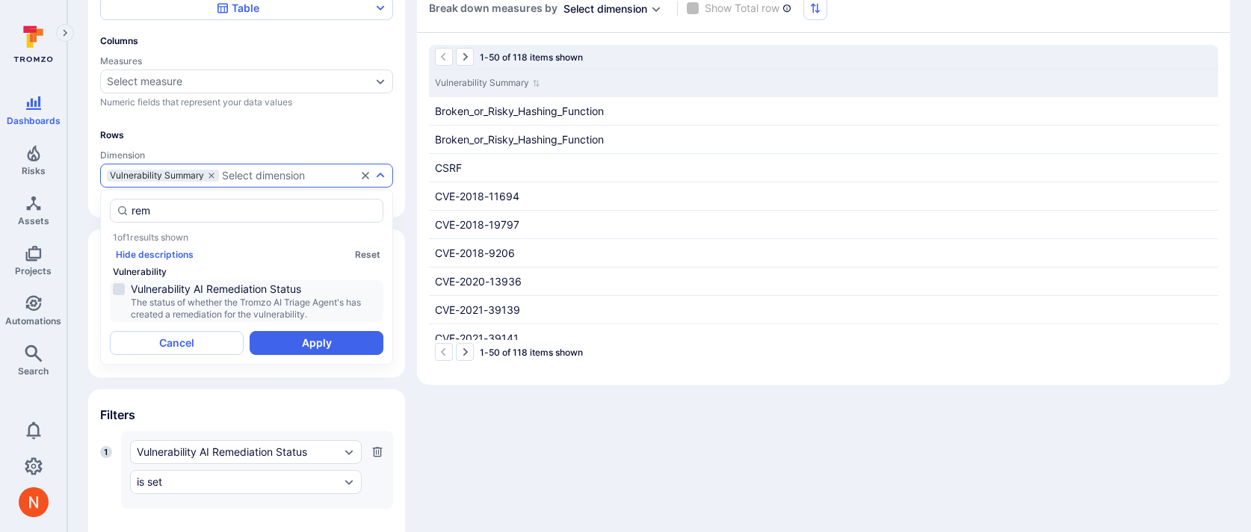
click at [271, 314] on span "The status of whether the Tromzo AI Triage Agent's has created a remediation fo…" at bounding box center [256, 309] width 250 height 24
type input "rem"
click at [283, 343] on button "Apply" at bounding box center [317, 343] width 134 height 24
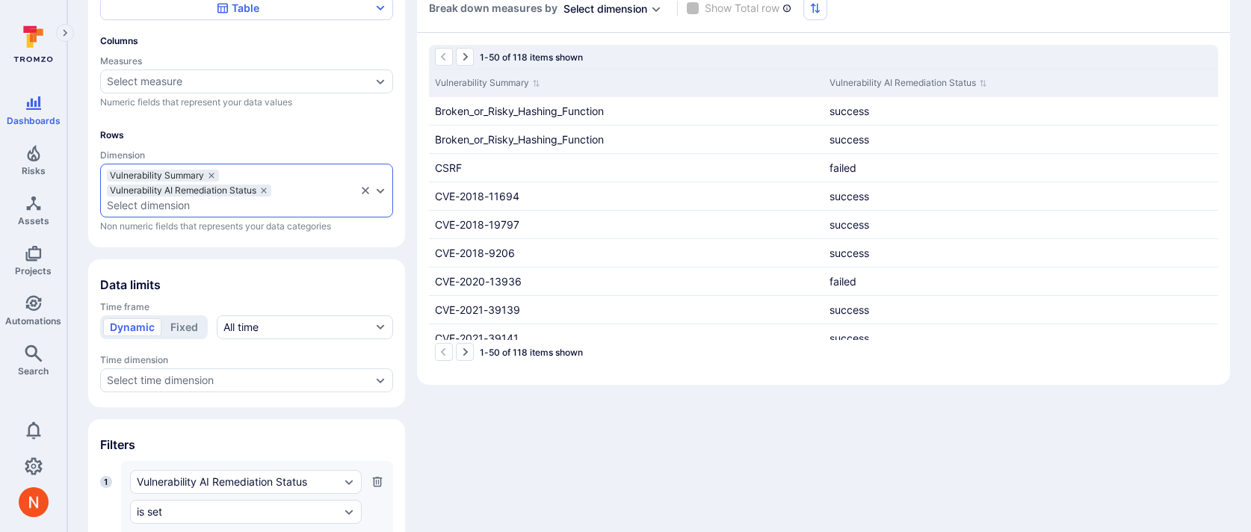
click at [256, 209] on div "Select dimension" at bounding box center [232, 206] width 250 height 12
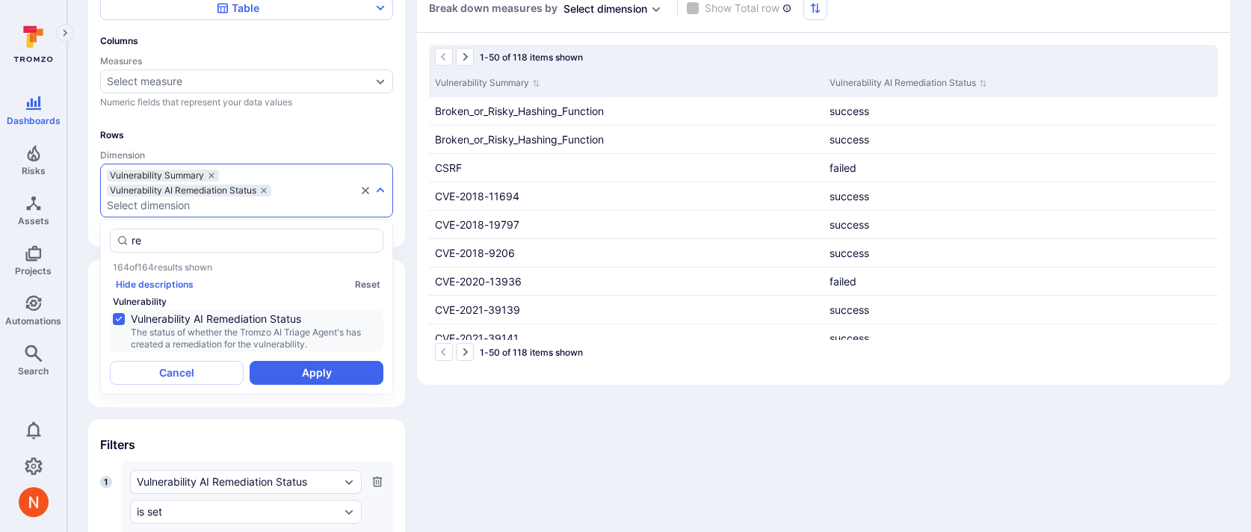
type input "r"
type input "fini"
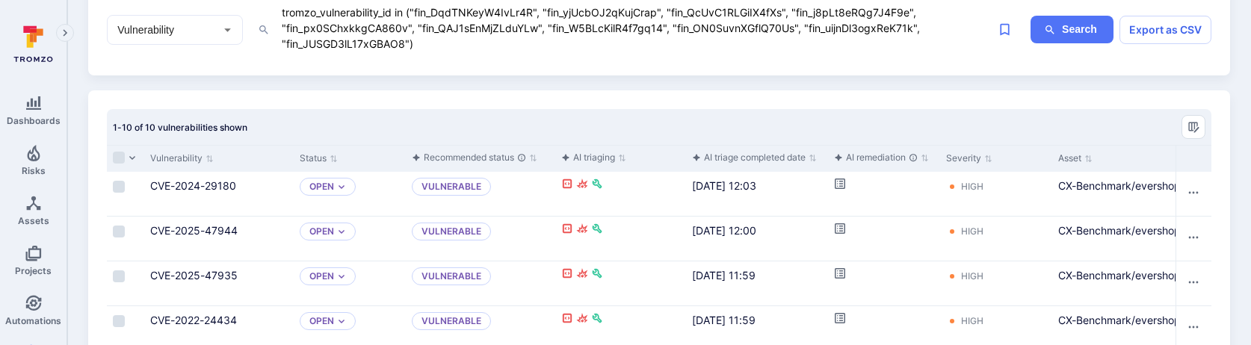
scroll to position [107, 0]
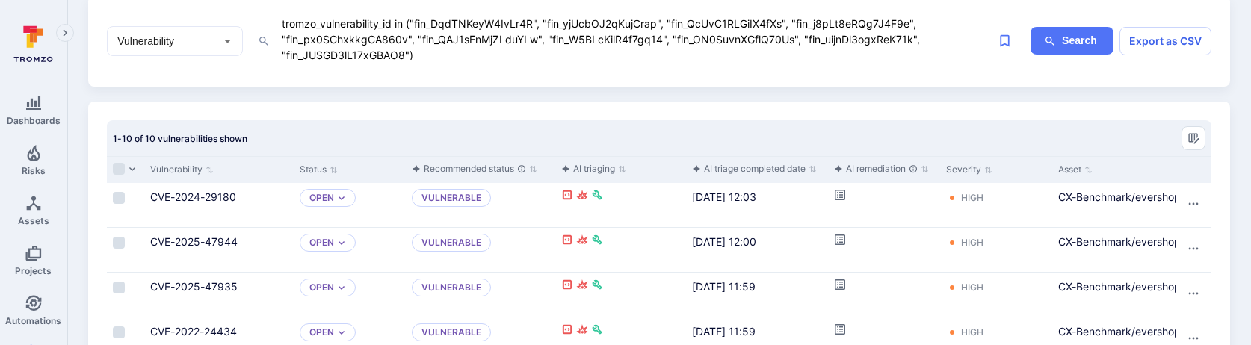
click at [117, 176] on div at bounding box center [125, 169] width 37 height 27
click at [117, 172] on input "Select all rows" at bounding box center [119, 169] width 12 height 12
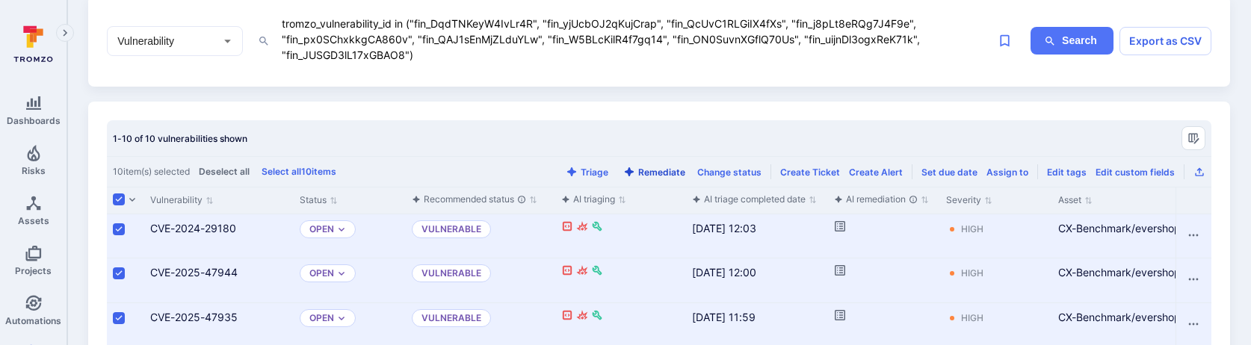
click at [673, 173] on button "Remediate" at bounding box center [654, 172] width 68 height 11
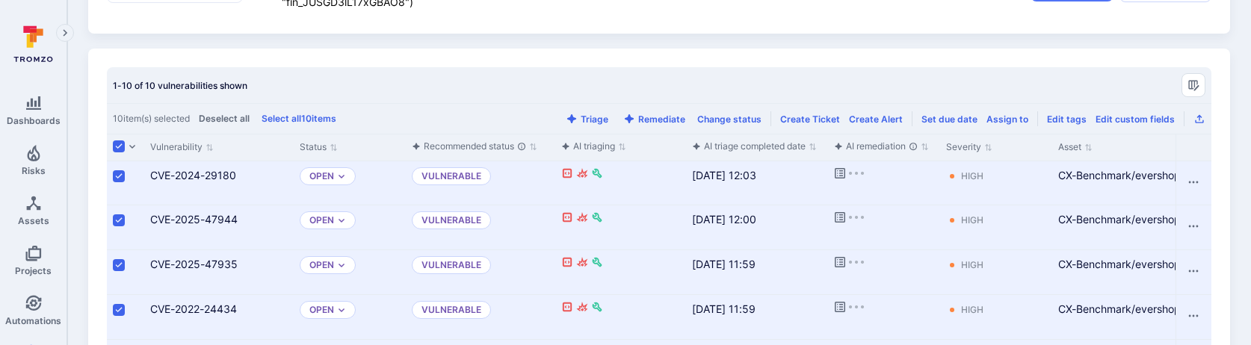
scroll to position [162, 0]
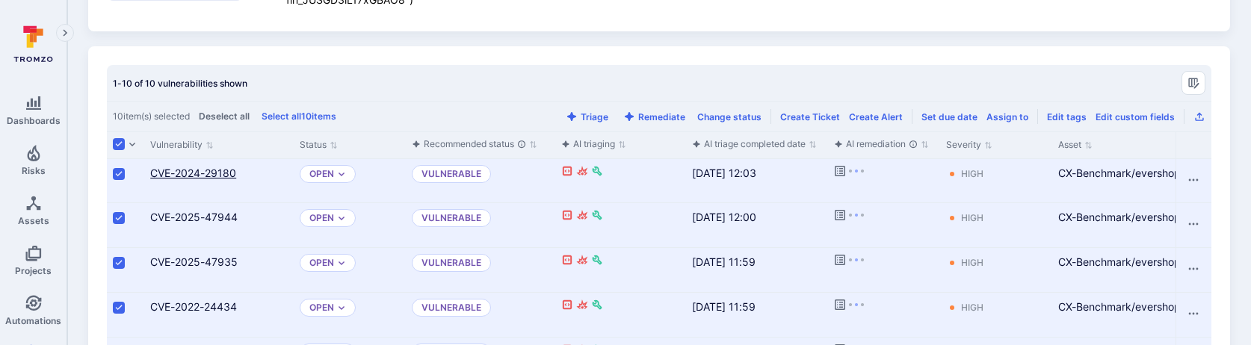
click at [177, 170] on link "CVE-2024-29180" at bounding box center [193, 173] width 86 height 13
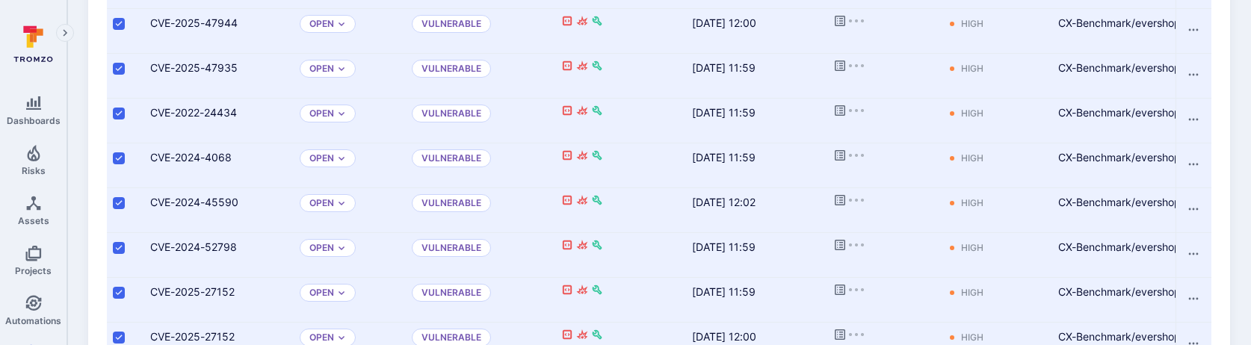
scroll to position [465, 0]
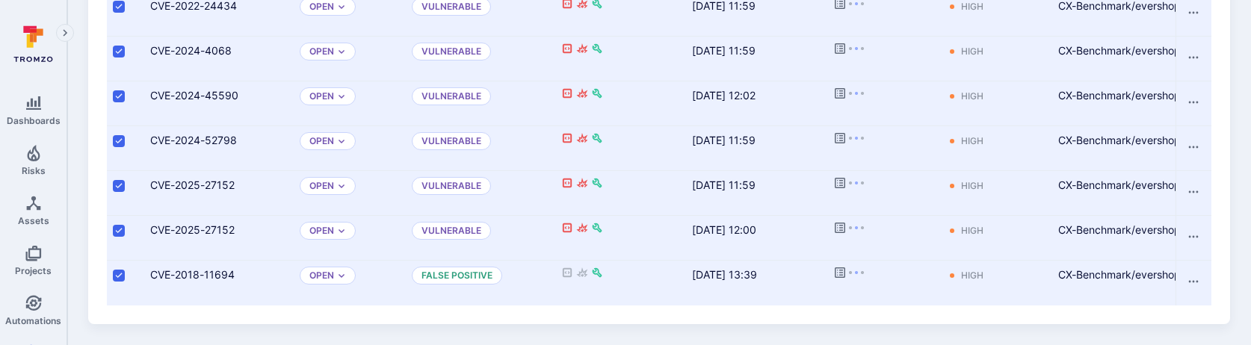
click at [520, 257] on div "Vulnerable" at bounding box center [480, 238] width 149 height 44
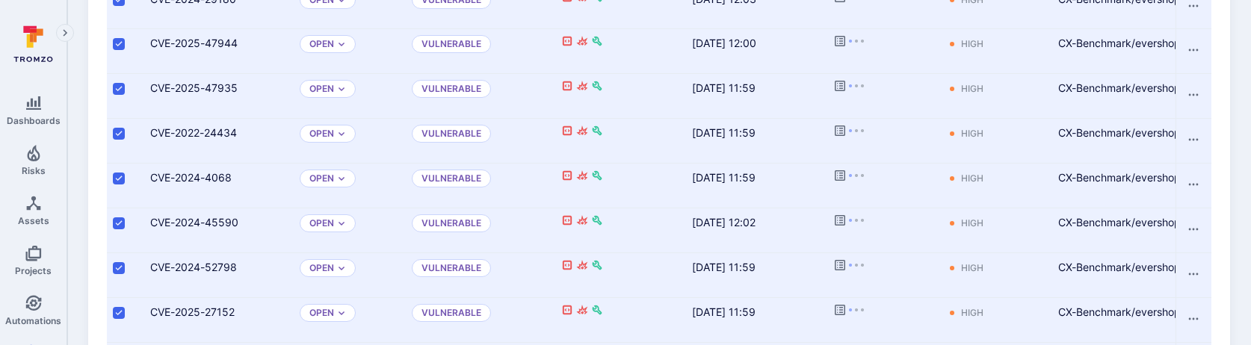
scroll to position [159, 0]
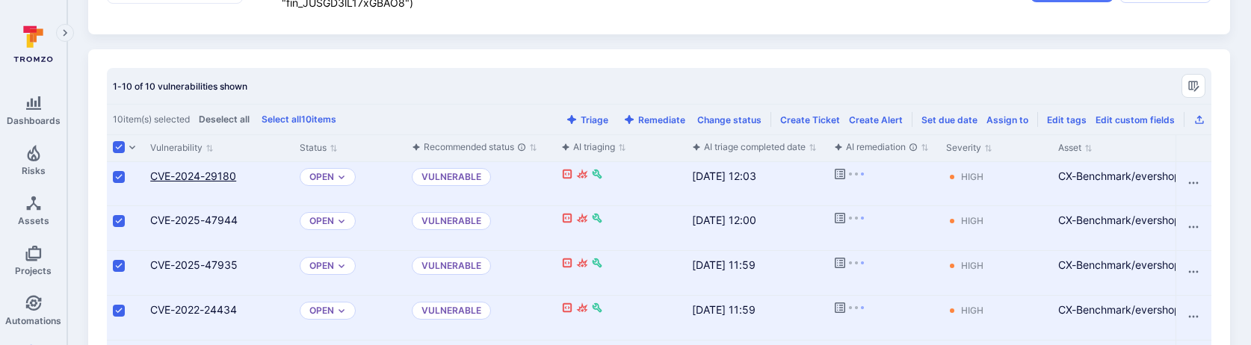
click at [212, 176] on link "CVE-2024-29180" at bounding box center [193, 176] width 86 height 13
click at [223, 223] on link "CVE-2025-47944" at bounding box center [193, 220] width 87 height 13
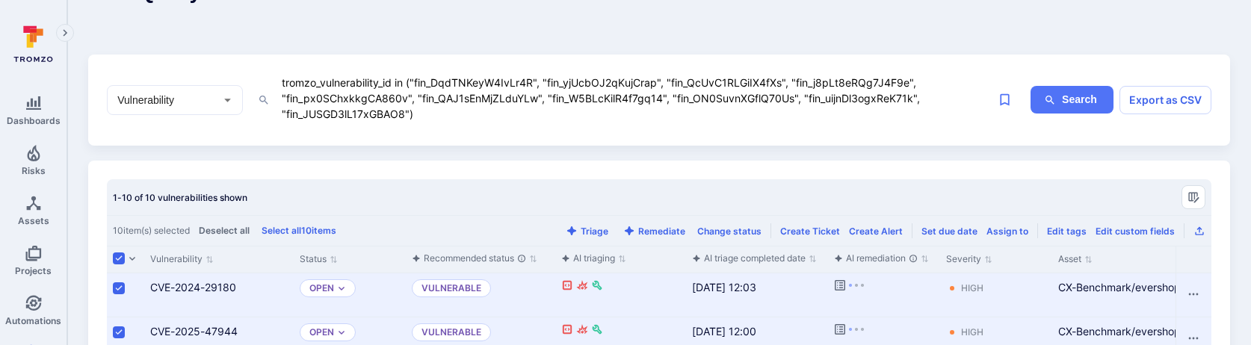
scroll to position [40, 0]
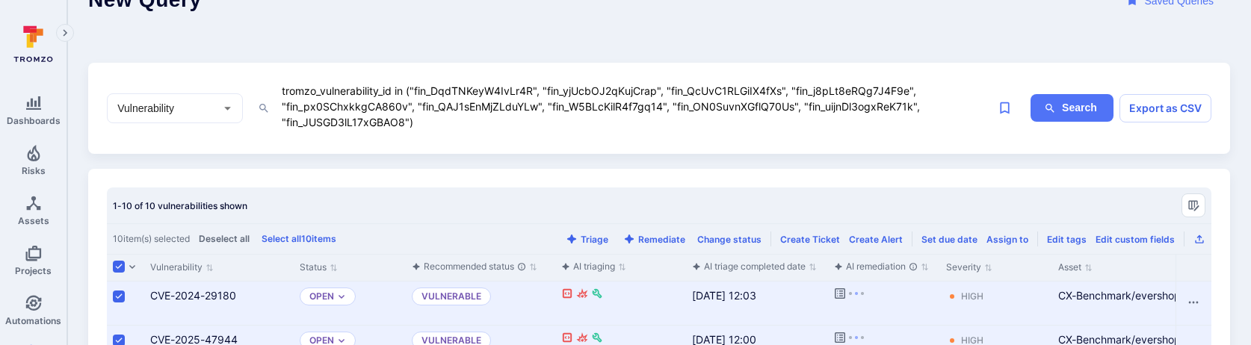
drag, startPoint x: 408, startPoint y: 120, endPoint x: 413, endPoint y: 94, distance: 26.7
click at [413, 94] on textarea "tromzo_vulnerability_id in ("fin_DqdTNKeyW4IvLr4R", "fin_yjUcbOJ2qKujCrap", "fi…" at bounding box center [635, 106] width 710 height 50
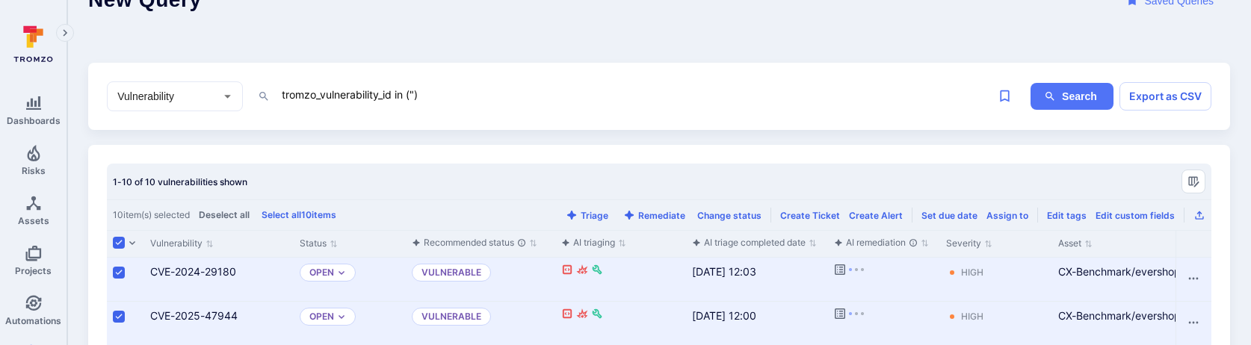
paste textarea "fin_uNtAR0Wor4yzdA37", "fin_UcU3X76f5B1sSW9t", "fin_2OXSffDZpBzvWlP0", "fin_AD1…"
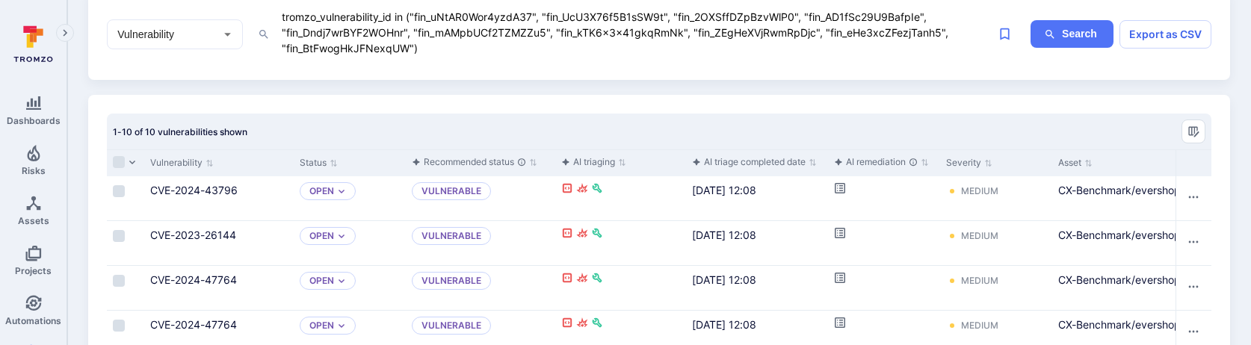
scroll to position [117, 0]
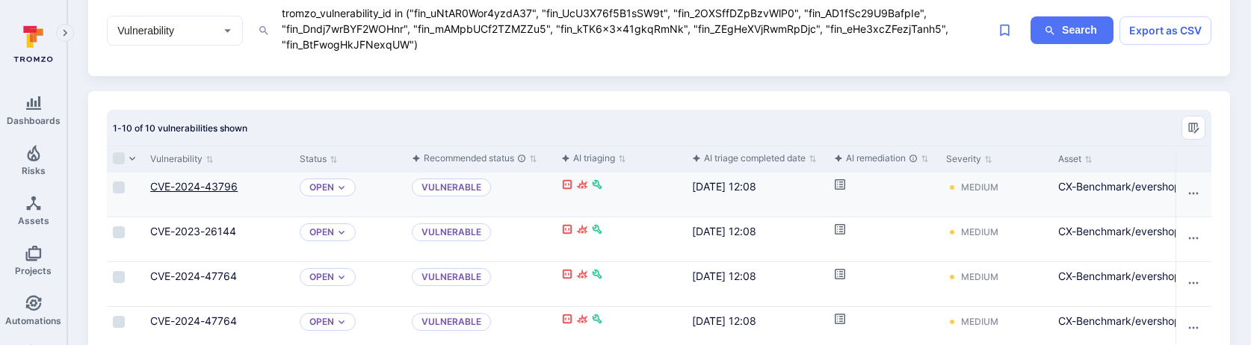
click at [209, 183] on link "CVE-2024-43796" at bounding box center [193, 186] width 87 height 13
click at [206, 229] on link "CVE-2023-26144" at bounding box center [193, 231] width 86 height 13
click at [120, 232] on input "Select row" at bounding box center [119, 232] width 12 height 12
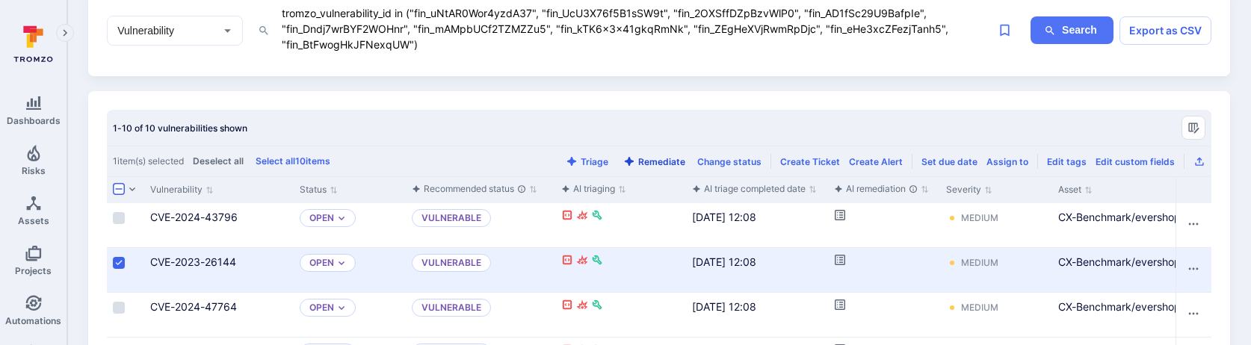
click at [668, 161] on button "Remediate" at bounding box center [654, 161] width 68 height 11
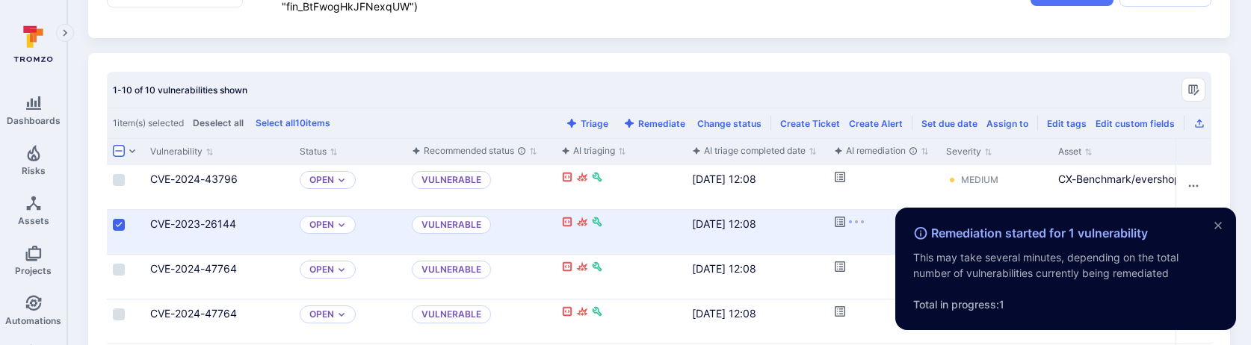
scroll to position [39, 0]
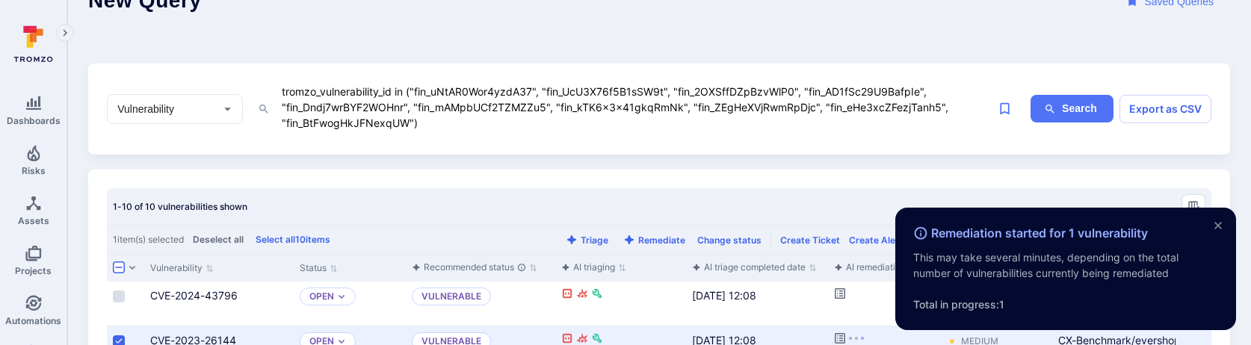
click at [545, 117] on textarea "tromzo_vulnerability_id in ("fin_uNtAR0Wor4yzdA37", "fin_UcU3X76f5B1sSW9t", "fi…" at bounding box center [635, 107] width 710 height 50
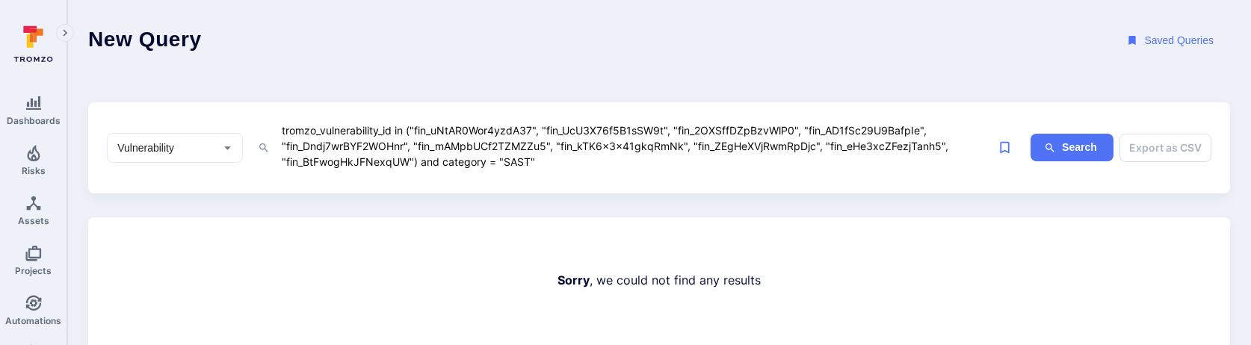
drag, startPoint x: 535, startPoint y: 163, endPoint x: 413, endPoint y: 124, distance: 128.6
click at [413, 124] on textarea "tromzo_vulnerability_id in ("fin_uNtAR0Wor4yzdA37", "fin_UcU3X76f5B1sSW9t", "fi…" at bounding box center [635, 146] width 710 height 50
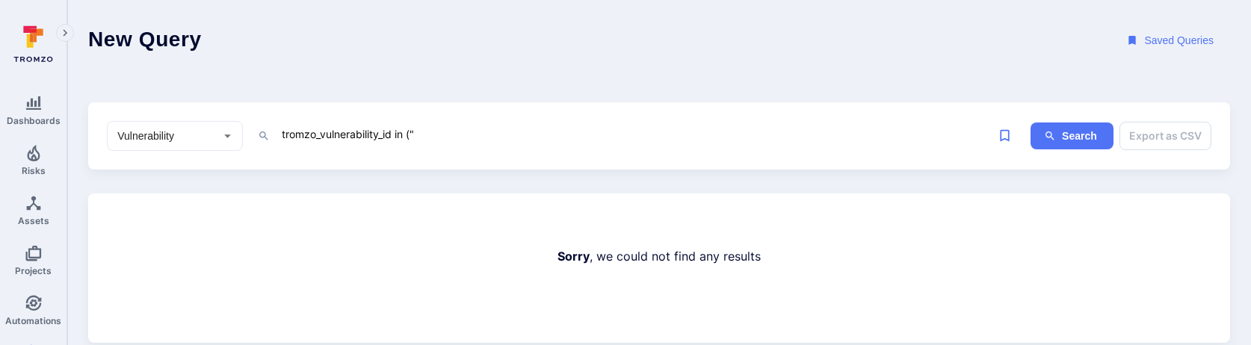
paste textarea "fin_d6fiKAHcgJFukqn3", "fin_IOLbZwWHMW95QBHZ", "fin_b1yYazaYd7YXRm4g", "fin_Gqy…"
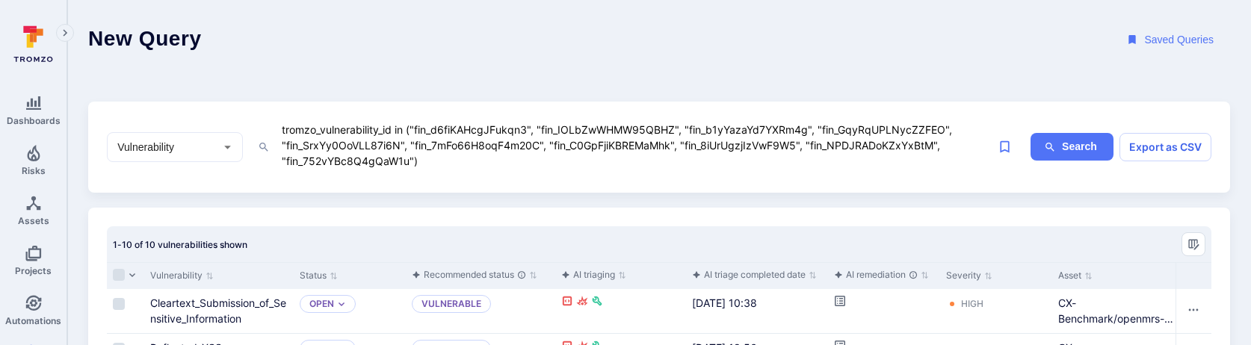
scroll to position [268, 0]
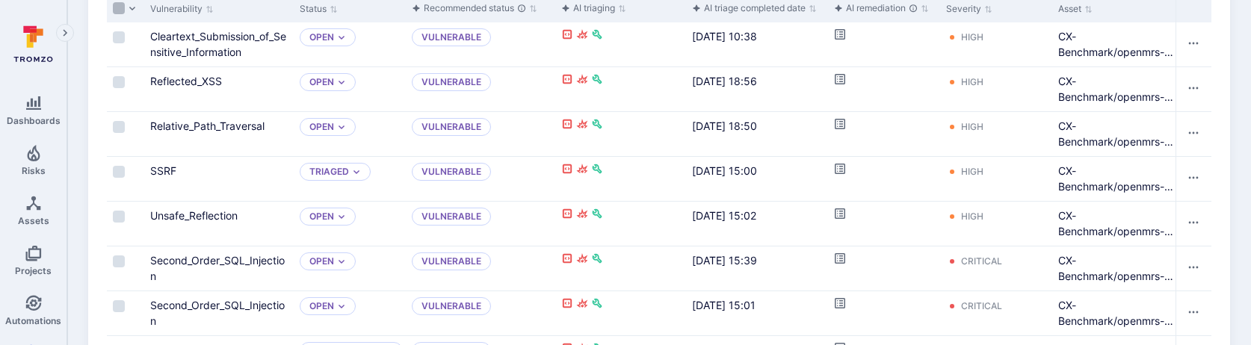
click at [122, 7] on input "Select all rows" at bounding box center [119, 8] width 12 height 12
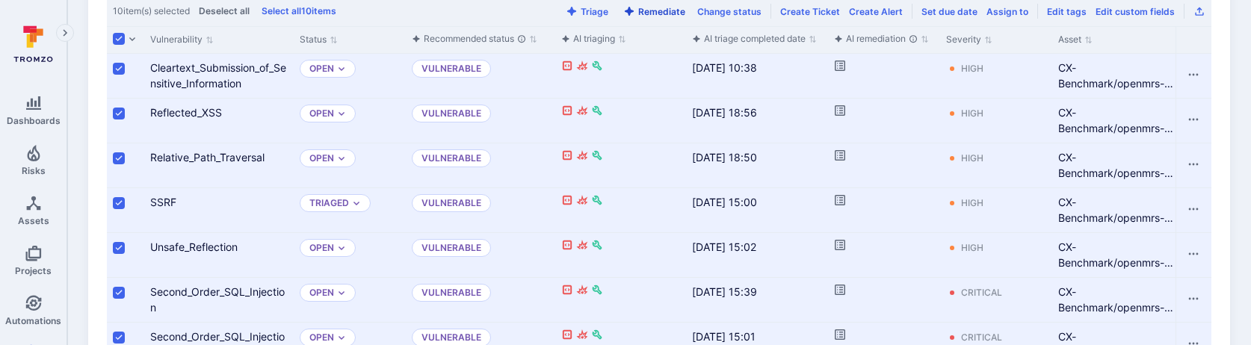
click at [657, 14] on button "Remediate" at bounding box center [654, 11] width 68 height 11
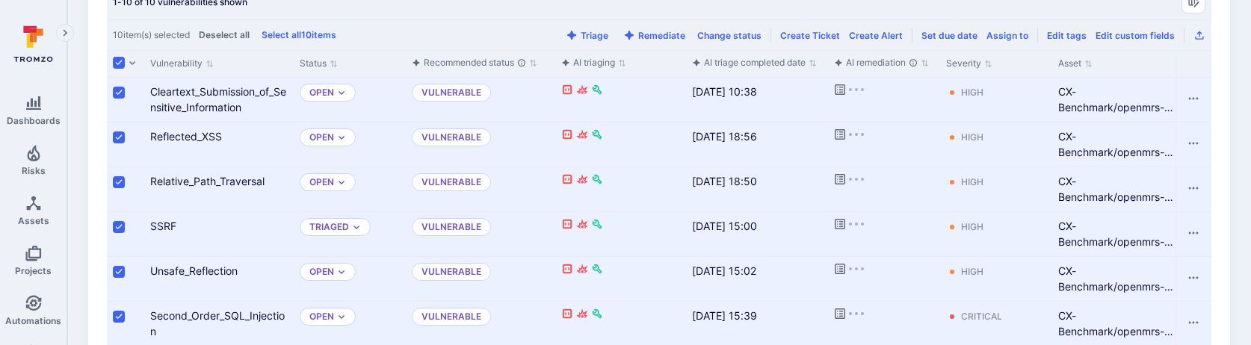
scroll to position [223, 0]
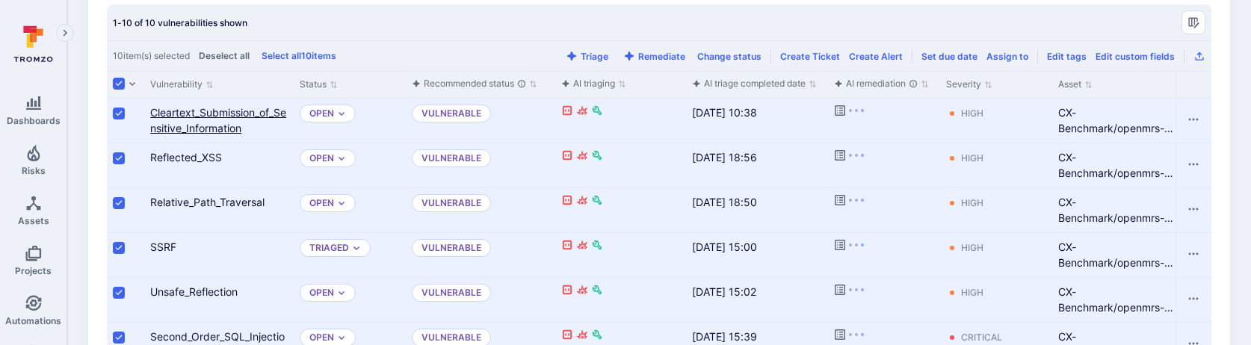
click at [223, 122] on link "Cleartext_Submission_of_Sensitive_Information" at bounding box center [218, 120] width 136 height 28
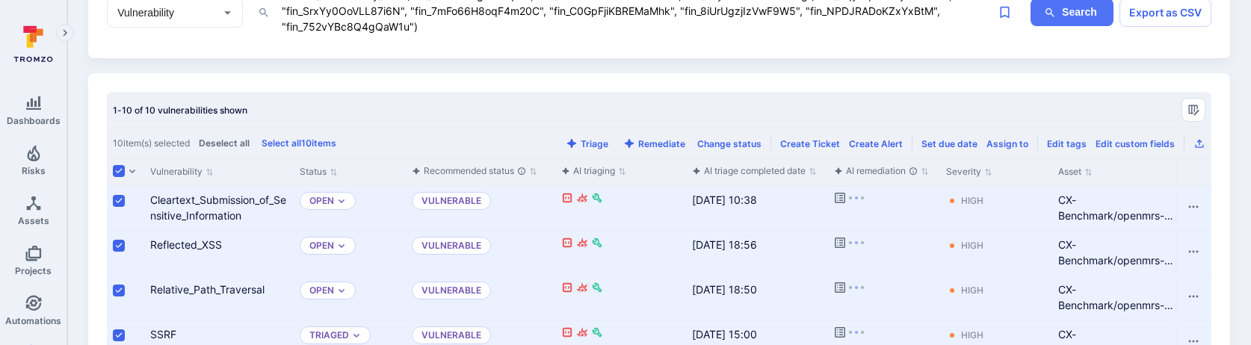
scroll to position [0, 0]
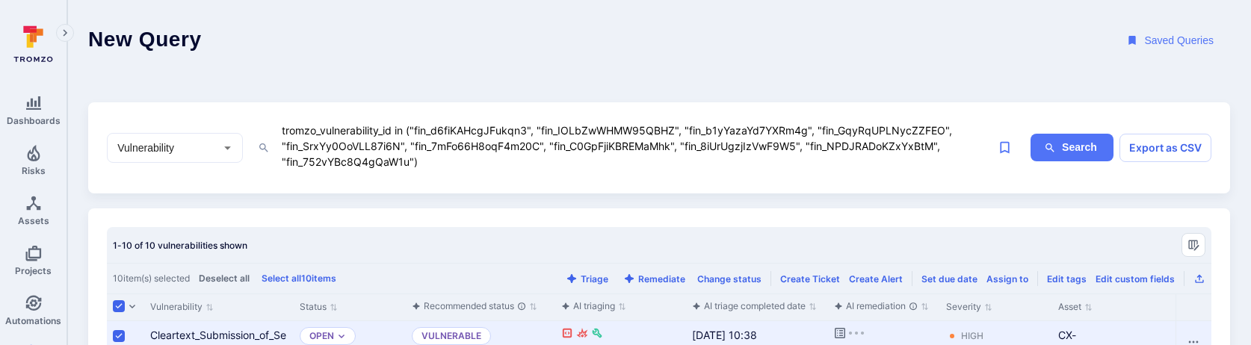
drag, startPoint x: 413, startPoint y: 127, endPoint x: 416, endPoint y: 181, distance: 53.9
click at [416, 181] on div "Vulnerability ​ tromzo_vulnerability_id in ("fin_d6fiKAHcgJFukqn3", "fin_IOLbZw…" at bounding box center [659, 147] width 1142 height 91
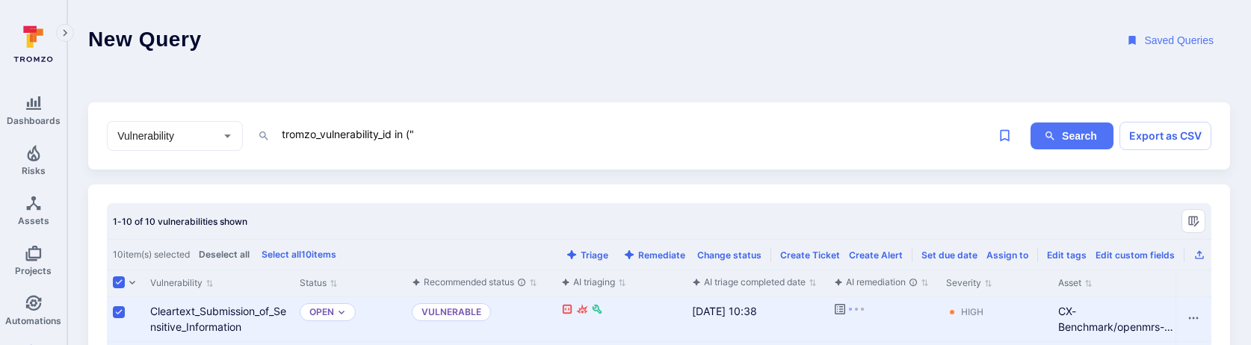
paste textarea "fin_3TsrBvD6hyKdot2j", "fin_tEla6CwGSTNo24EY", "fin_Kj8CbVcffGSGMsSC", "fin_Wzs…"
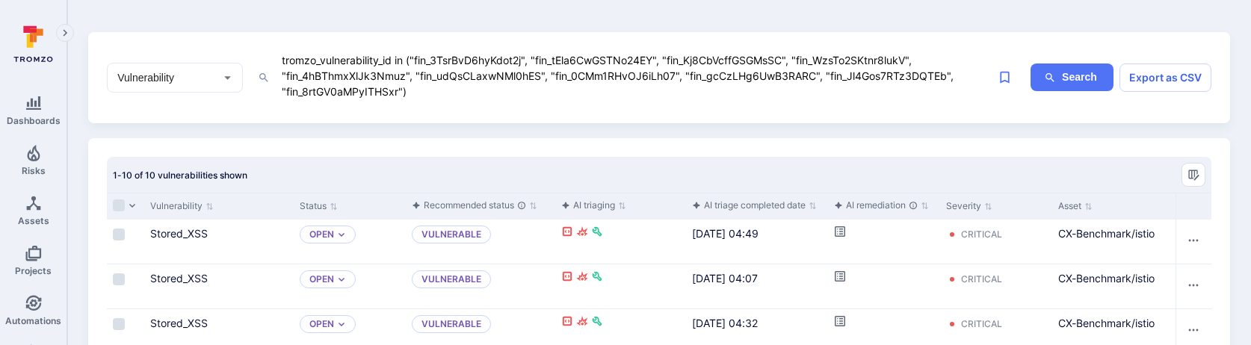
scroll to position [119, 0]
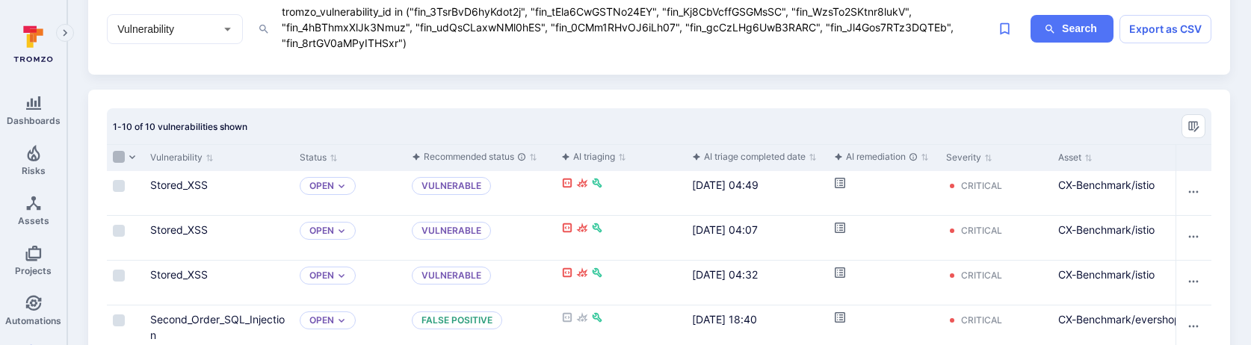
click at [121, 158] on input "Select all rows" at bounding box center [119, 157] width 12 height 12
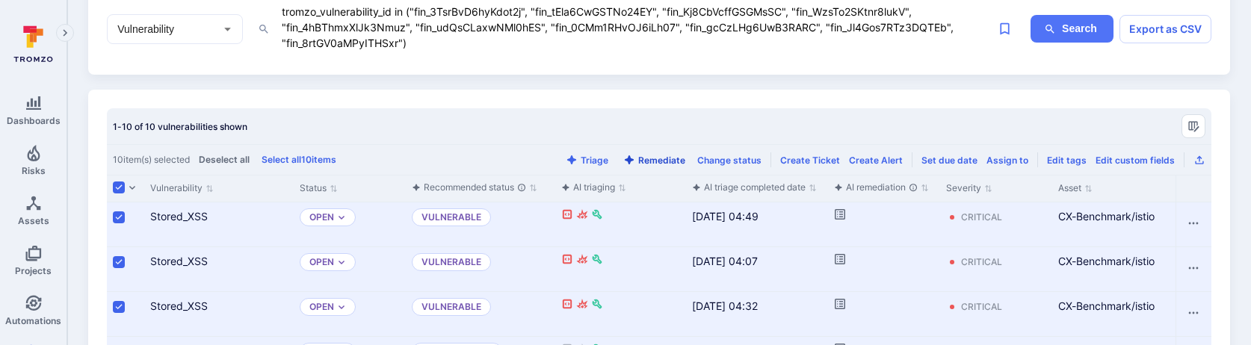
click at [656, 158] on button "Remediate" at bounding box center [654, 160] width 68 height 11
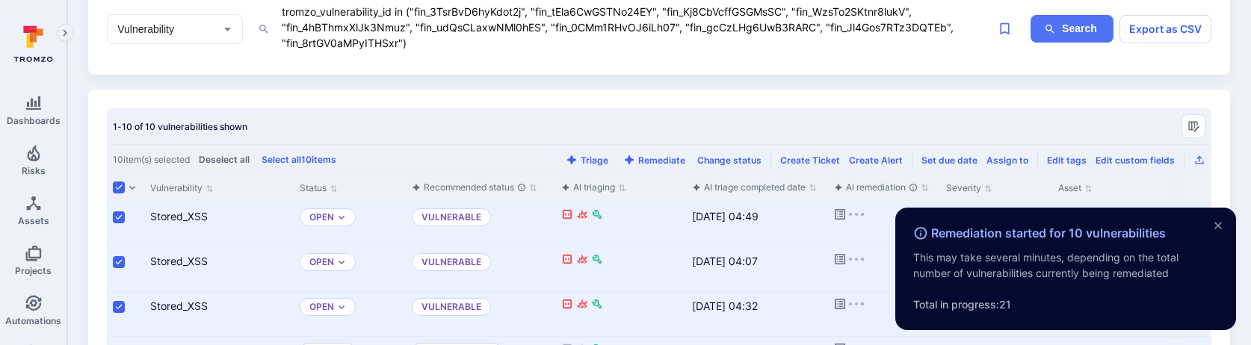
drag, startPoint x: 412, startPoint y: 8, endPoint x: 419, endPoint y: 51, distance: 43.1
click at [419, 51] on textarea "tromzo_vulnerability_id in ("fin_3TsrBvD6hyKdot2j", "fin_tEla6CwGSTNo24EY", "fi…" at bounding box center [635, 27] width 710 height 50
paste textarea "fin_D9SkV75dy5ZVB6tp", "fin_hjkml1ygX6nHVtTo", "fin_maZngQMOwqvRgDXR", "fin_jIz…"
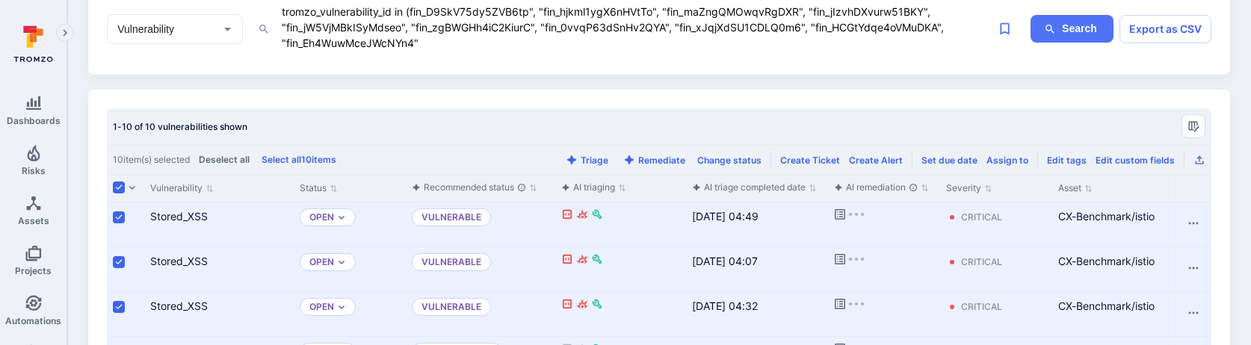
click at [414, 10] on textarea "tromzo_vulnerability_id in (fin_D9SkV75dy5ZVB6tp", "fin_hjkml1ygX6nHVtTo", "fin…" at bounding box center [635, 27] width 710 height 50
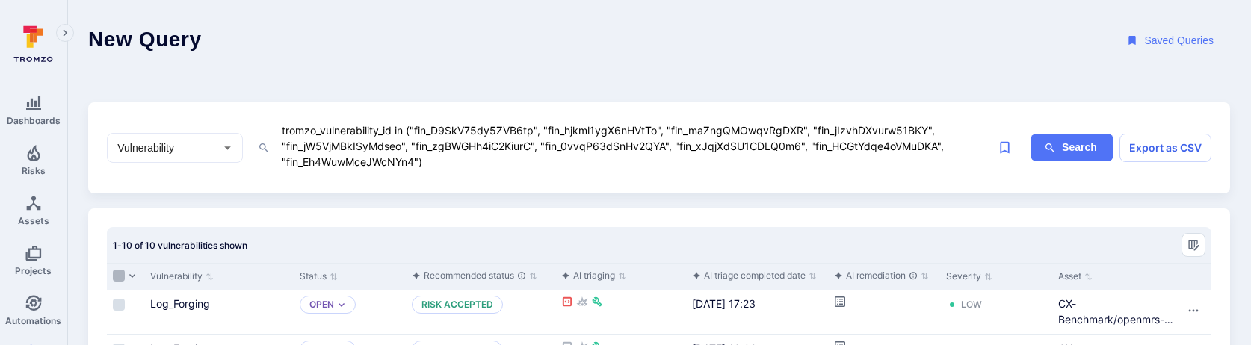
click at [116, 276] on input "Select all rows" at bounding box center [119, 276] width 12 height 12
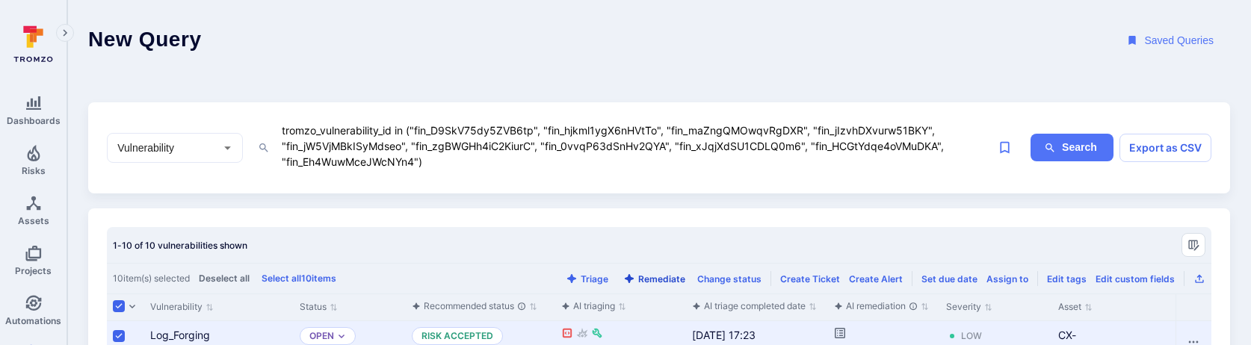
click at [679, 279] on button "Remediate" at bounding box center [654, 279] width 68 height 11
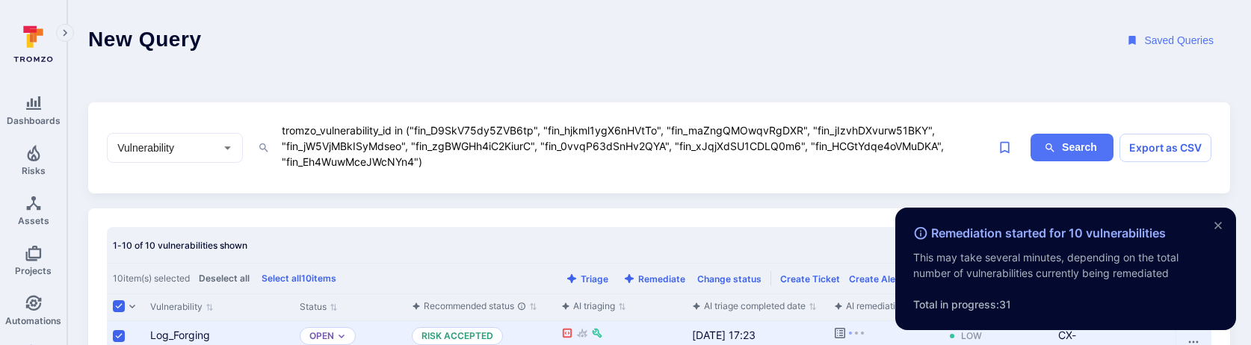
drag, startPoint x: 416, startPoint y: 128, endPoint x: 434, endPoint y: 179, distance: 54.6
click at [434, 179] on div "Vulnerability ​ tromzo_vulnerability_id in ("fin_D9SkV75dy5ZVB6tp", "fin_hjkml1…" at bounding box center [659, 147] width 1142 height 91
paste textarea "NluJtnfvOa4S8kbT", "fin_kV4LK3wsQrZySk6l", "fin_J9q4gnaNPBf8QocY", "fin_qChEq4t…"
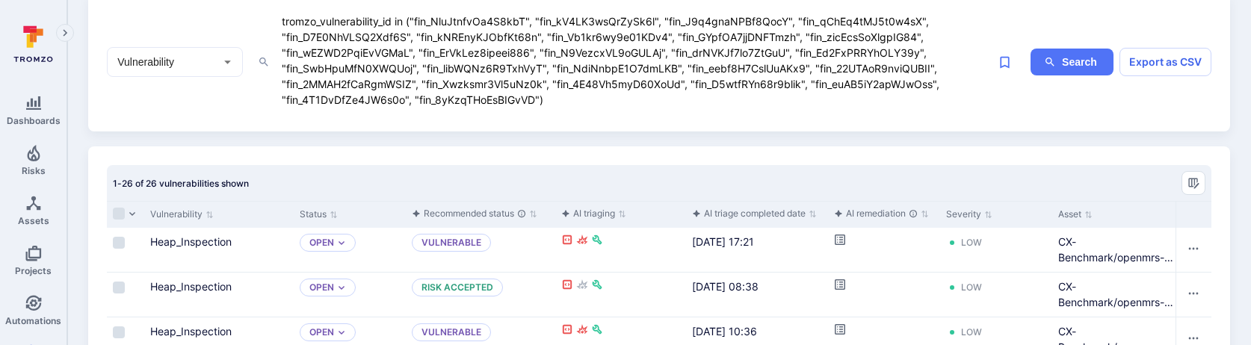
scroll to position [218, 0]
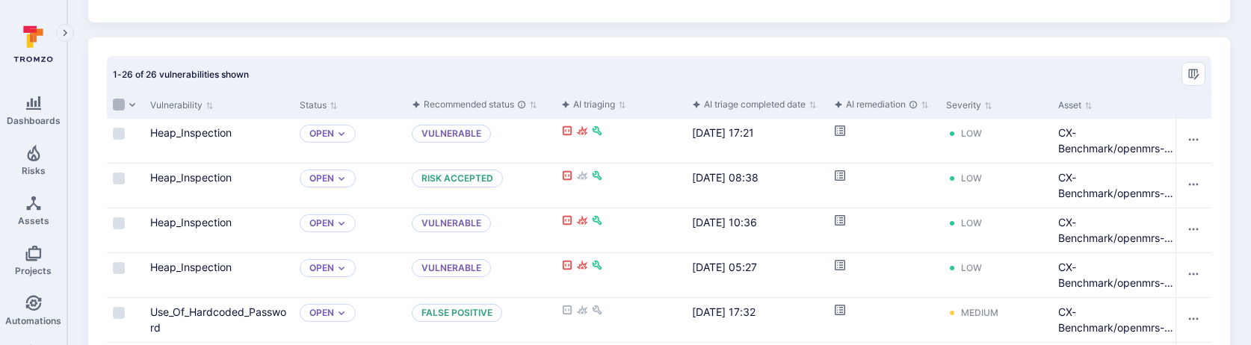
type textarea "tromzo_vulnerability_id in ("fin_NluJtnfvOa4S8kbT", "fin_kV4LK3wsQrZySk6l", "fi…"
click at [119, 108] on input "Select all rows" at bounding box center [119, 105] width 12 height 12
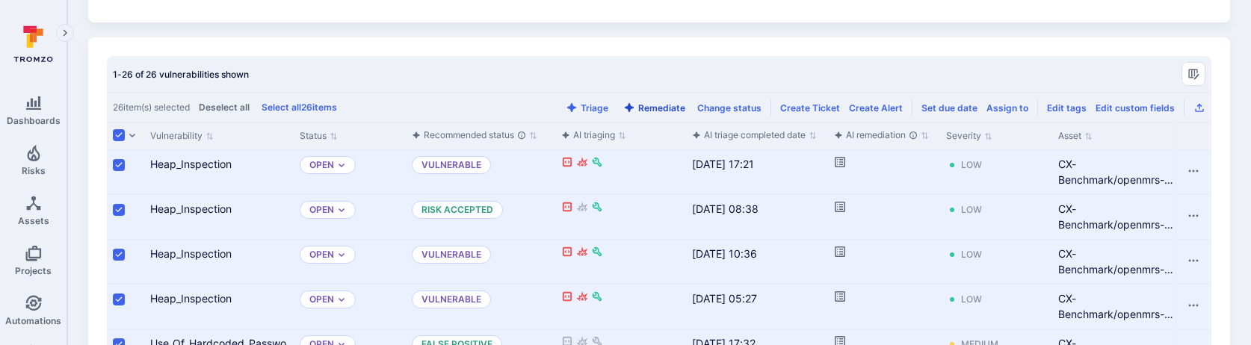
click at [670, 102] on button "Remediate" at bounding box center [654, 107] width 68 height 11
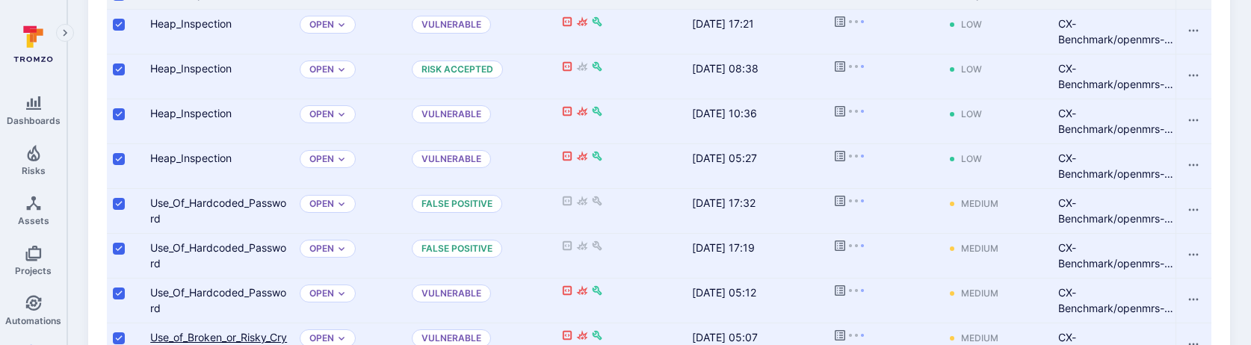
scroll to position [238, 0]
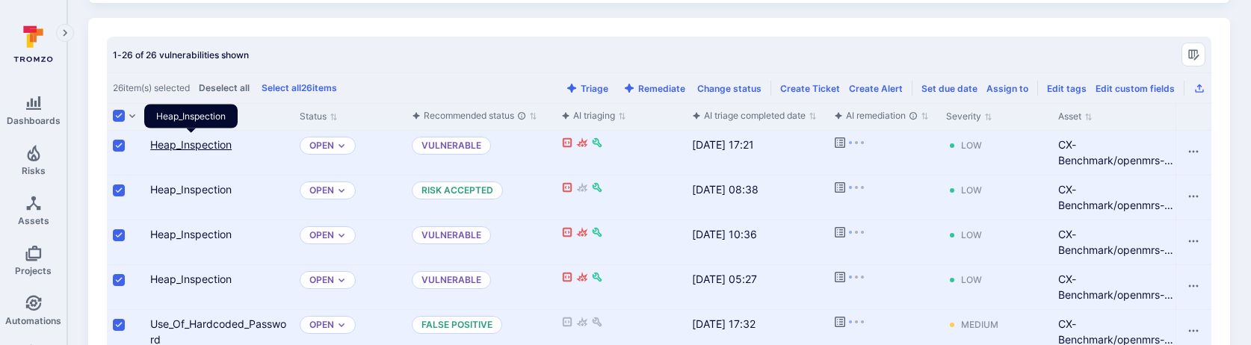
click at [224, 146] on link "Heap_Inspection" at bounding box center [190, 144] width 81 height 13
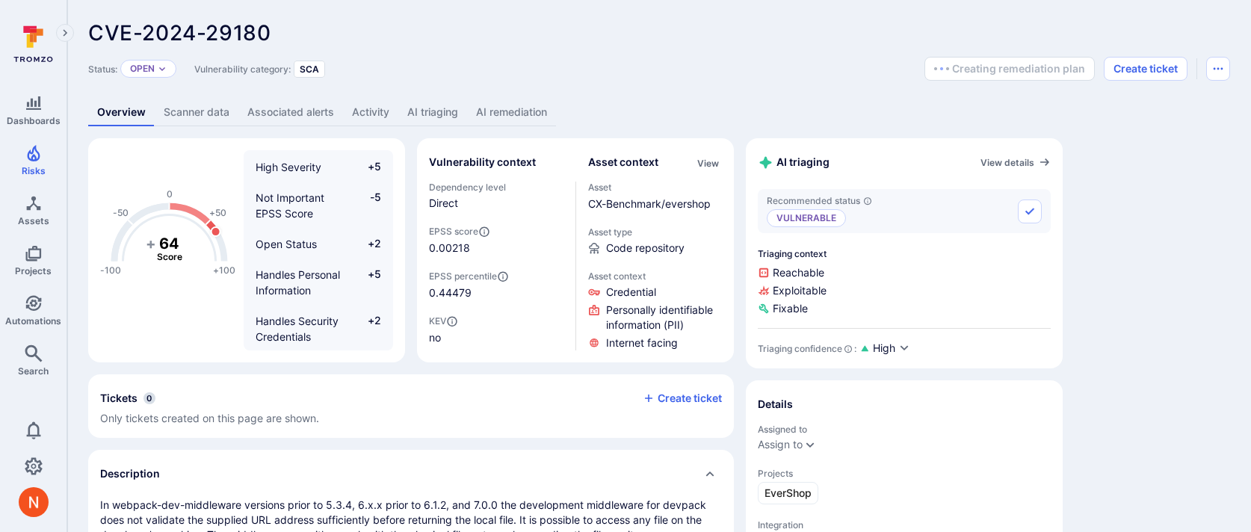
click at [496, 105] on link "AI remediation" at bounding box center [511, 113] width 89 height 28
click at [520, 101] on link "AI remediation" at bounding box center [511, 113] width 89 height 28
click at [522, 110] on link "AI remediation" at bounding box center [511, 113] width 89 height 28
click at [503, 111] on link "AI remediation" at bounding box center [511, 113] width 89 height 28
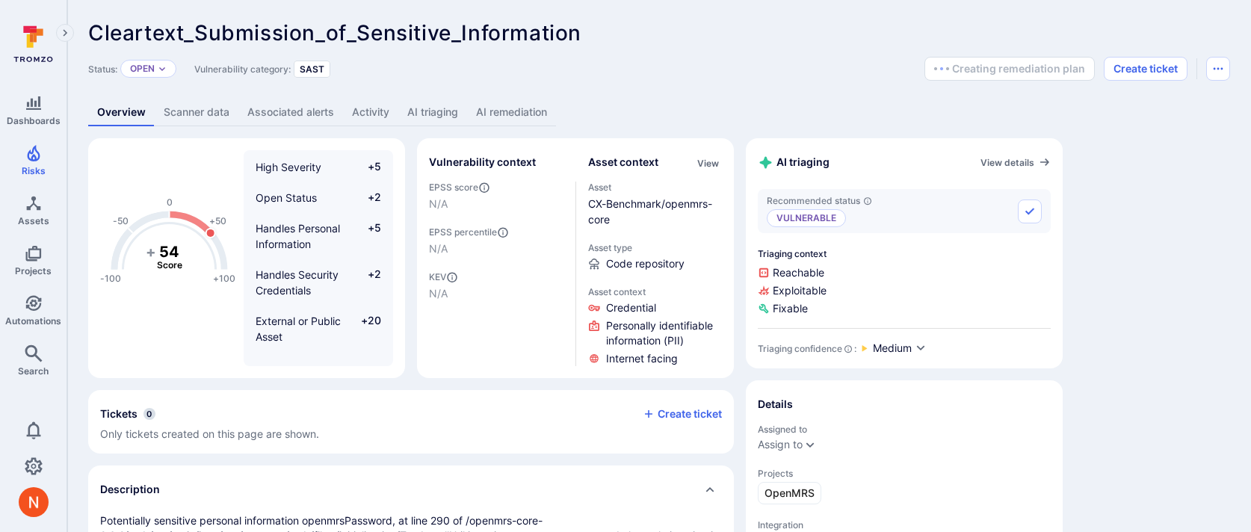
click at [522, 114] on link "AI remediation" at bounding box center [511, 113] width 89 height 28
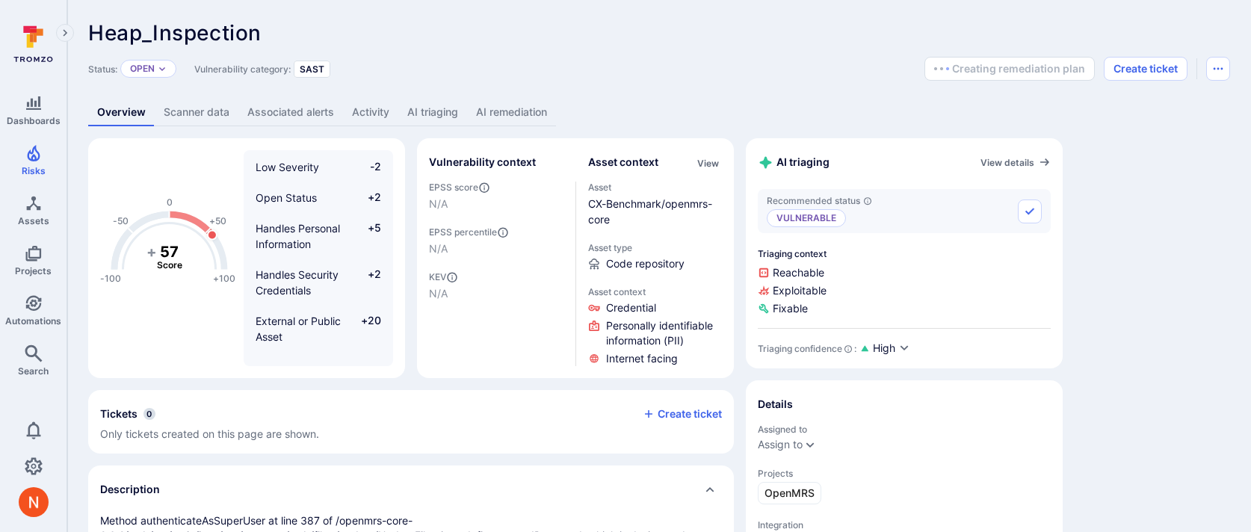
click at [506, 105] on link "AI remediation" at bounding box center [511, 113] width 89 height 28
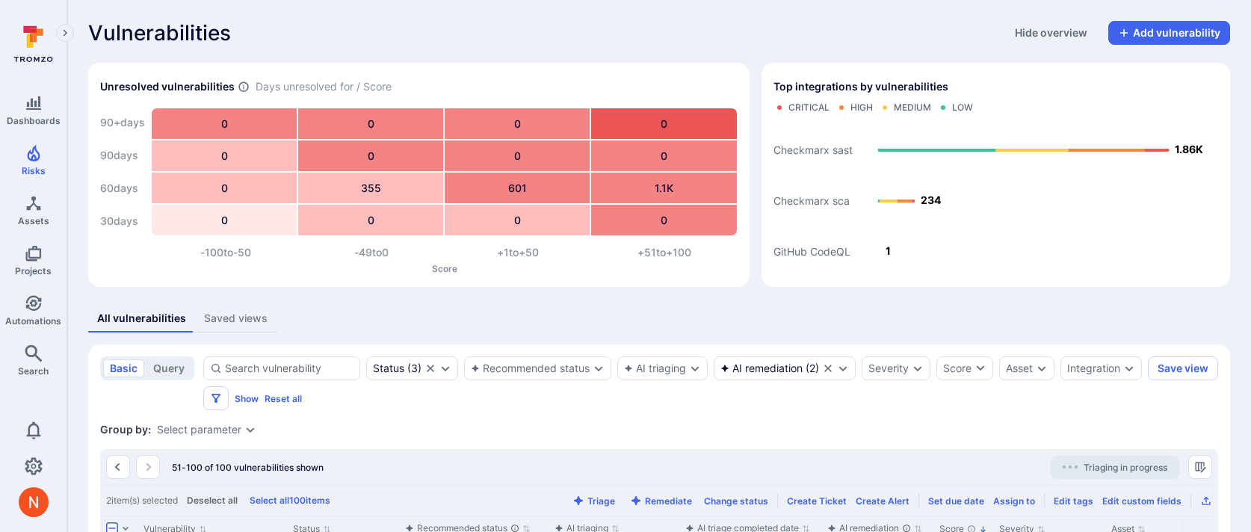
scroll to position [147, 0]
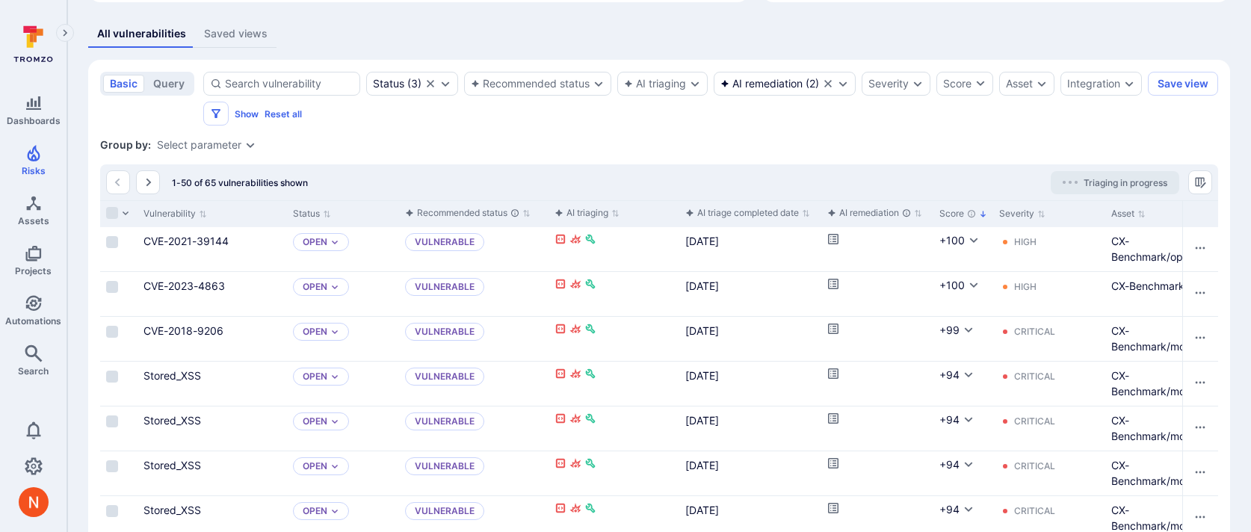
scroll to position [287, 0]
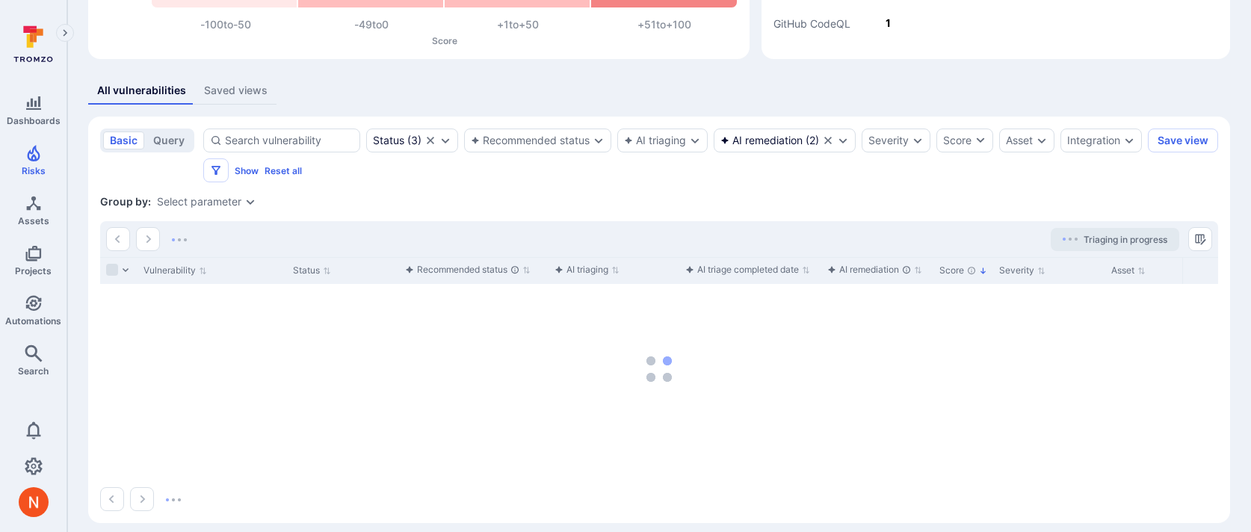
scroll to position [240, 0]
